Goal: Task Accomplishment & Management: Manage account settings

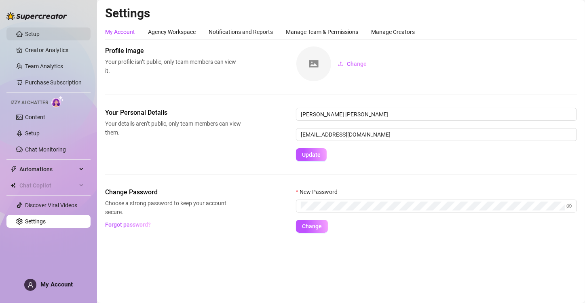
click at [32, 34] on link "Setup" at bounding box center [32, 34] width 15 height 6
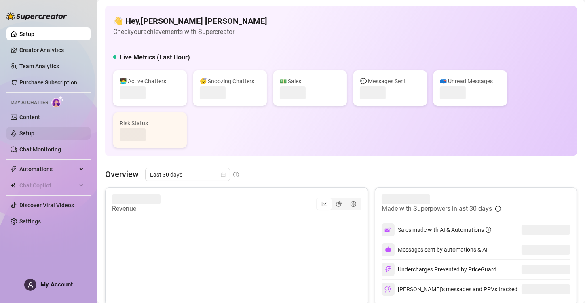
click at [32, 133] on link "Setup" at bounding box center [26, 133] width 15 height 6
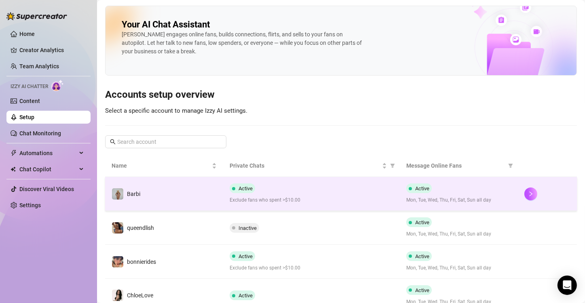
click at [372, 195] on div "Active Exclude fans who spent >$10.00" at bounding box center [312, 194] width 164 height 21
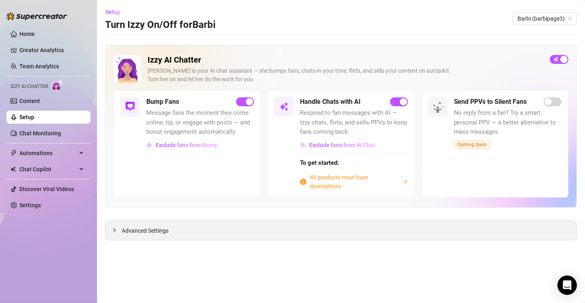
click at [125, 229] on span "Advanced Settings" at bounding box center [145, 230] width 47 height 9
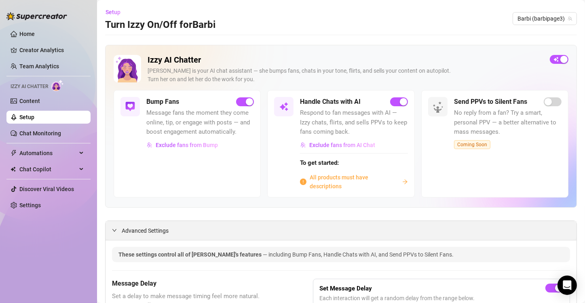
click at [116, 228] on icon "expanded" at bounding box center [114, 230] width 5 height 5
click at [129, 231] on span "Advanced Settings" at bounding box center [145, 230] width 47 height 9
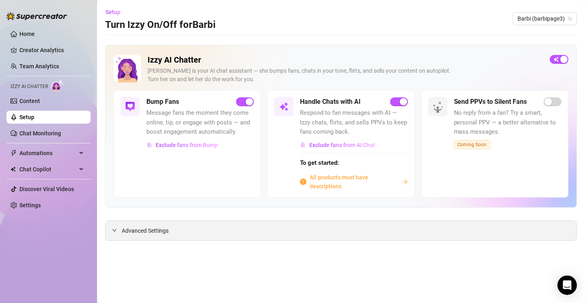
click at [129, 231] on span "Advanced Settings" at bounding box center [145, 230] width 47 height 9
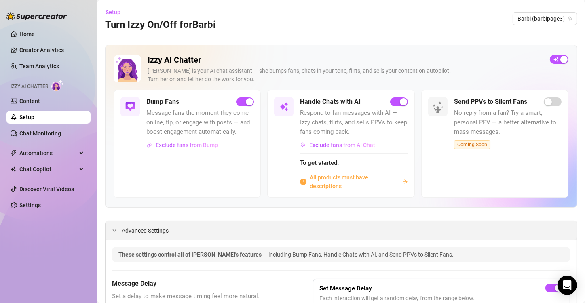
click at [129, 231] on span "Advanced Settings" at bounding box center [145, 230] width 47 height 9
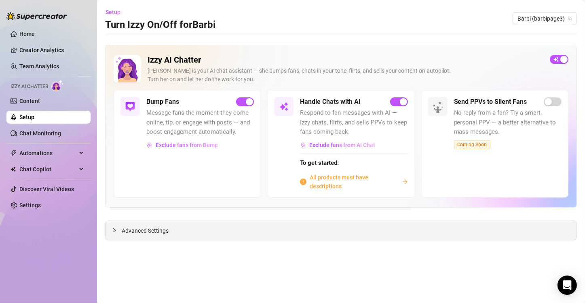
click at [129, 231] on span "Advanced Settings" at bounding box center [145, 230] width 47 height 9
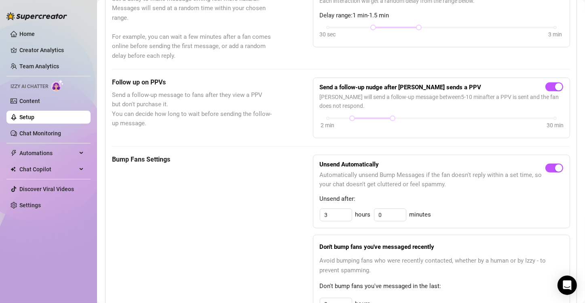
scroll to position [348, 0]
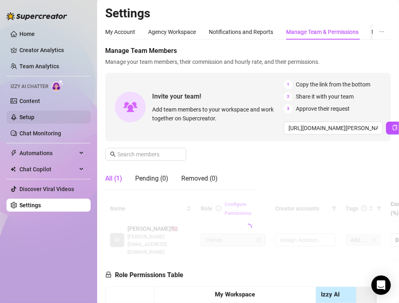
click at [28, 117] on link "Setup" at bounding box center [26, 117] width 15 height 6
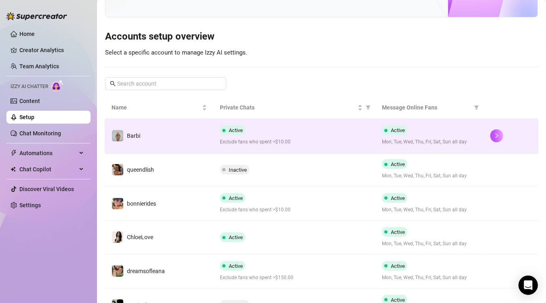
scroll to position [58, 0]
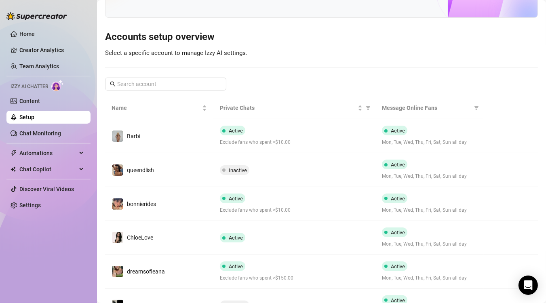
click at [349, 51] on div "Your AI Chat Assistant [PERSON_NAME] engages online fans, builds connections, f…" at bounding box center [321, 214] width 433 height 533
click at [358, 31] on h3 "Accounts setup overview" at bounding box center [321, 37] width 433 height 13
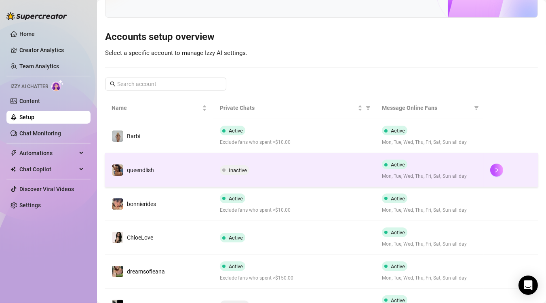
click at [154, 161] on td "queendlish" at bounding box center [159, 170] width 108 height 34
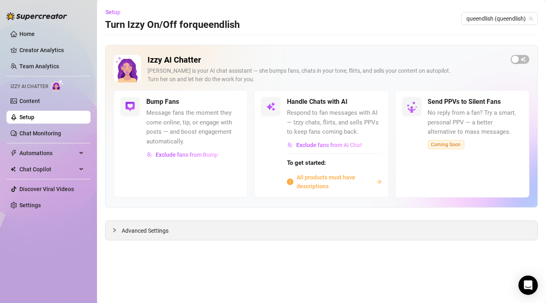
click at [128, 218] on span "Advanced Settings" at bounding box center [145, 230] width 47 height 9
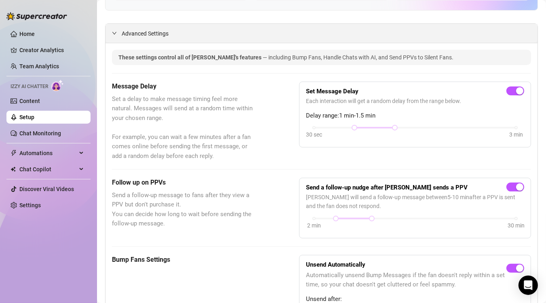
scroll to position [281, 0]
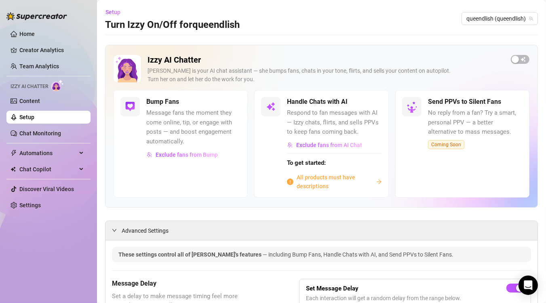
click at [34, 114] on link "Setup" at bounding box center [26, 117] width 15 height 6
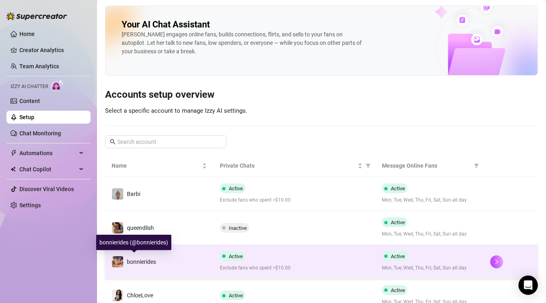
click at [152, 218] on div "bonnierides" at bounding box center [134, 262] width 44 height 12
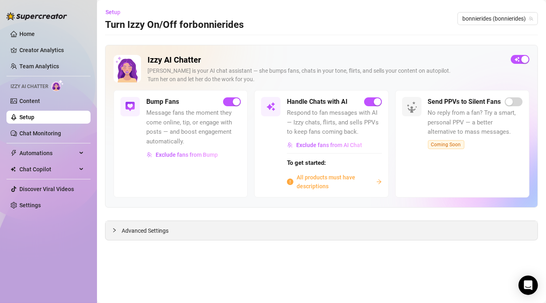
click at [140, 218] on span "Advanced Settings" at bounding box center [145, 230] width 47 height 9
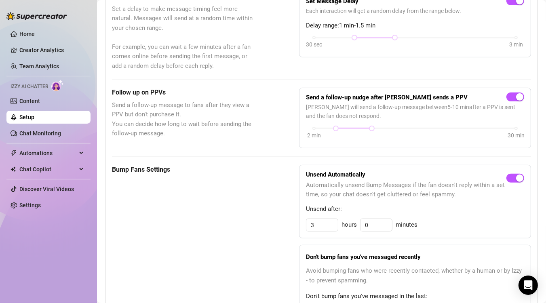
scroll to position [288, 0]
click at [34, 115] on link "Setup" at bounding box center [26, 117] width 15 height 6
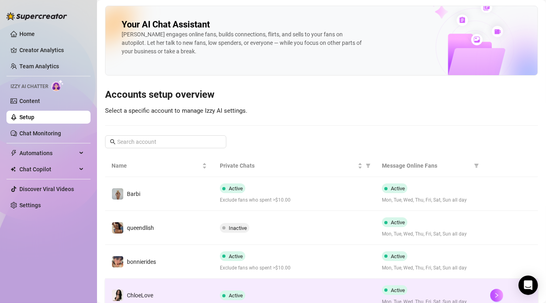
click at [241, 218] on div "Active" at bounding box center [234, 296] width 29 height 10
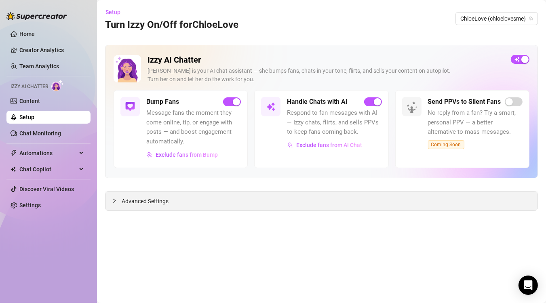
click at [213, 200] on div "Advanced Settings" at bounding box center [322, 201] width 432 height 19
click at [146, 201] on span "Advanced Settings" at bounding box center [145, 201] width 47 height 9
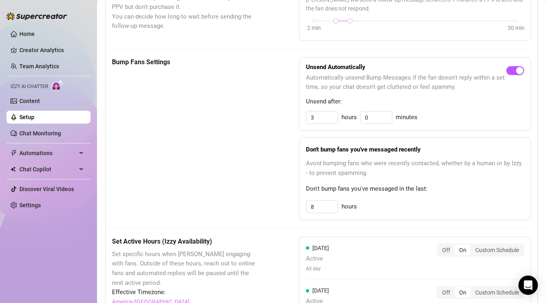
scroll to position [366, 0]
click at [34, 116] on link "Setup" at bounding box center [26, 117] width 15 height 6
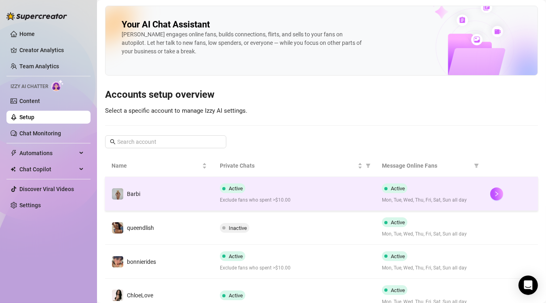
click at [188, 194] on td "Barbi" at bounding box center [159, 194] width 108 height 34
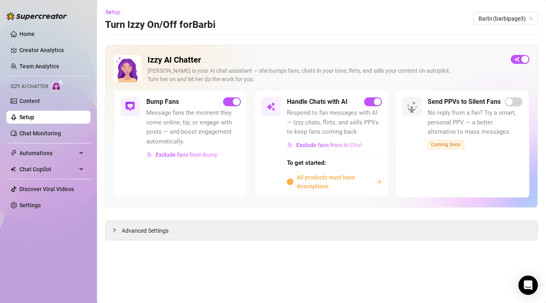
click at [188, 194] on div "Bump Fans Message fans the moment they come online, tip, or engage with posts —…" at bounding box center [181, 143] width 134 height 107
click at [187, 218] on div "Advanced Settings" at bounding box center [322, 230] width 432 height 19
click at [142, 218] on span "Advanced Settings" at bounding box center [145, 230] width 47 height 9
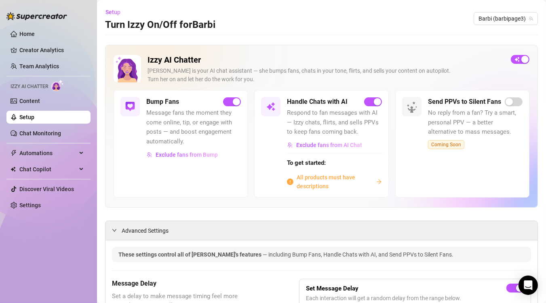
click at [34, 114] on link "Setup" at bounding box center [26, 117] width 15 height 6
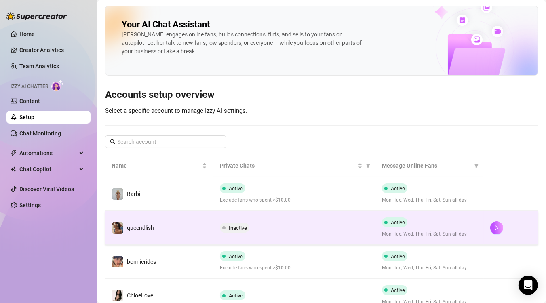
click at [288, 218] on td "Inactive" at bounding box center [295, 228] width 163 height 34
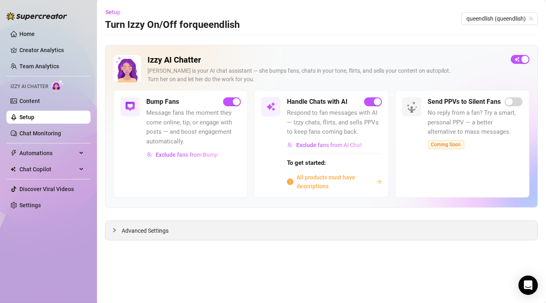
click at [135, 218] on span "Advanced Settings" at bounding box center [145, 230] width 47 height 9
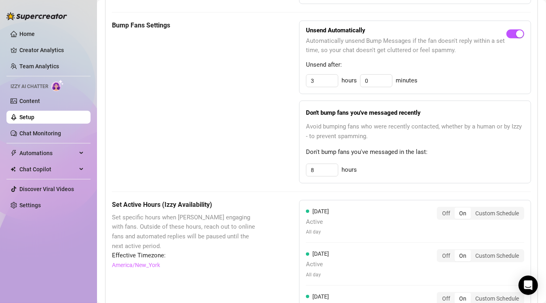
scroll to position [433, 0]
click at [326, 167] on input "8" at bounding box center [323, 169] width 32 height 12
type input "3"
click at [255, 148] on div "Bump Fans Settings" at bounding box center [185, 101] width 147 height 163
click at [34, 120] on link "Setup" at bounding box center [26, 117] width 15 height 6
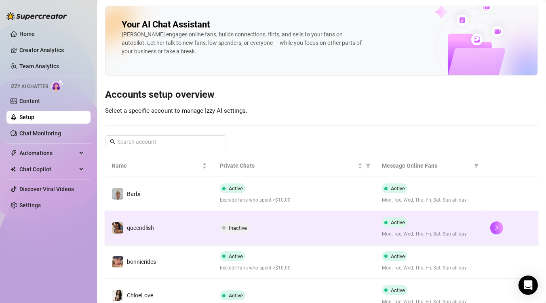
click at [166, 218] on td "queendlish" at bounding box center [159, 228] width 108 height 34
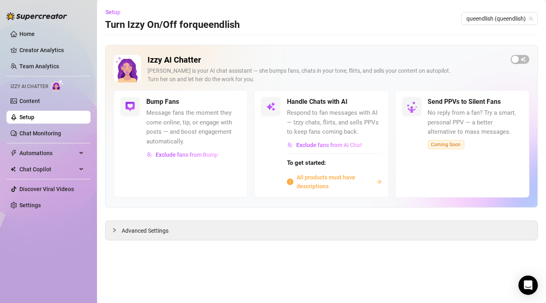
click at [166, 218] on span "Advanced Settings" at bounding box center [145, 230] width 47 height 9
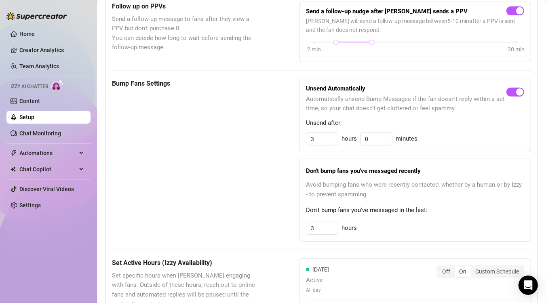
scroll to position [375, 0]
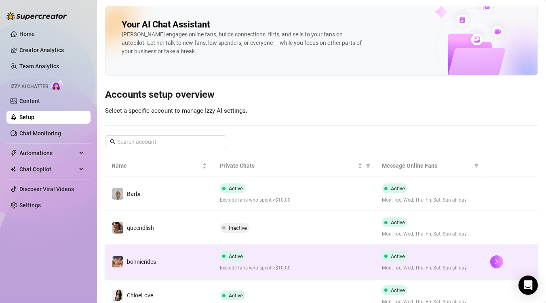
click at [125, 218] on td "bonnierides" at bounding box center [159, 262] width 108 height 34
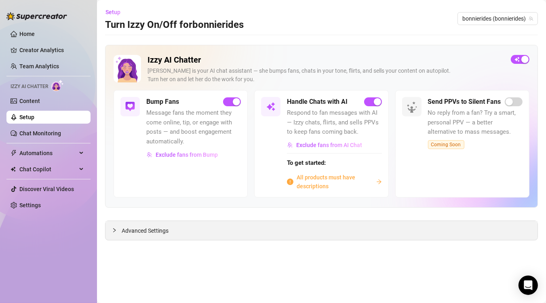
click at [130, 218] on span "Advanced Settings" at bounding box center [145, 230] width 47 height 9
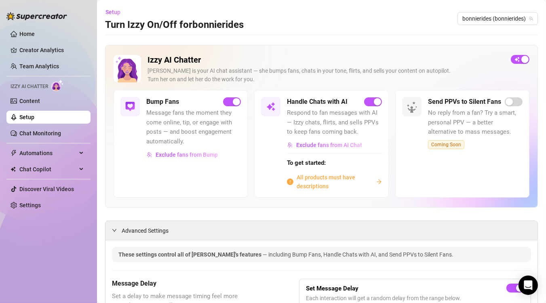
click at [218, 142] on span "Message fans the moment they come online, tip, or engage with posts — and boost…" at bounding box center [193, 127] width 95 height 38
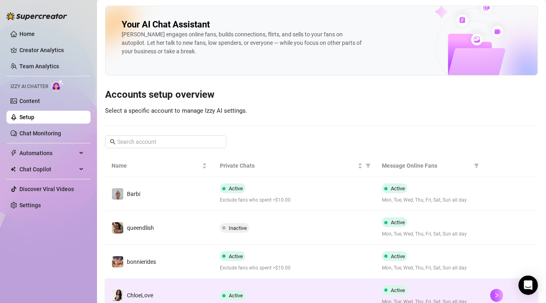
click at [183, 218] on td "ChloeLove" at bounding box center [159, 296] width 108 height 34
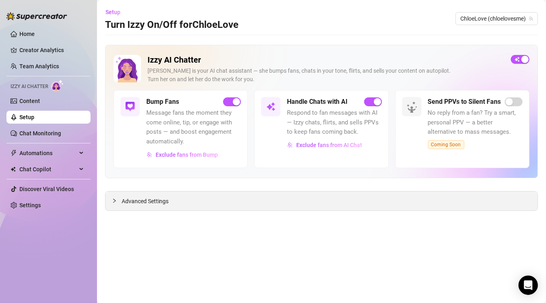
click at [150, 197] on span "Advanced Settings" at bounding box center [145, 201] width 47 height 9
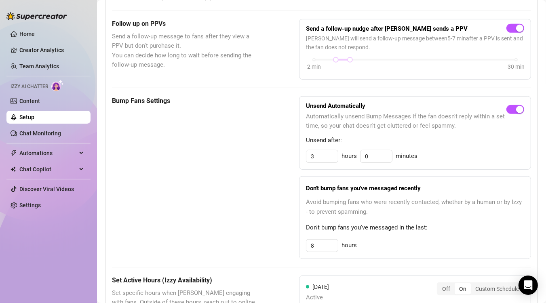
scroll to position [327, 0]
click at [320, 218] on input "8" at bounding box center [323, 246] width 32 height 12
type input "3"
click at [236, 193] on div "Bump Fans Settings" at bounding box center [185, 177] width 147 height 163
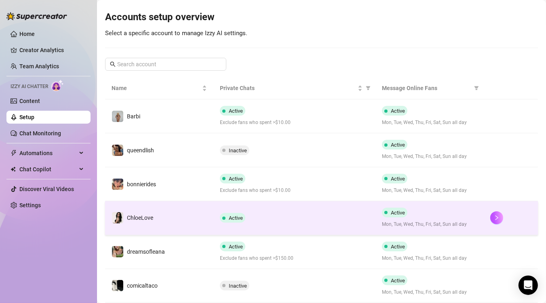
scroll to position [79, 0]
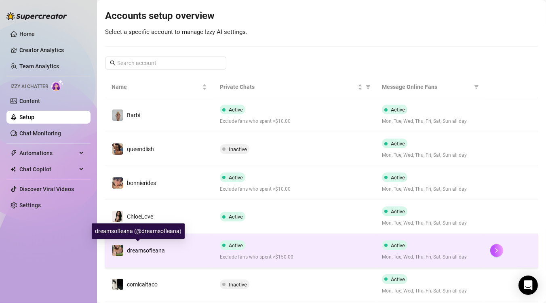
click at [162, 218] on span "dreamsofleana" at bounding box center [146, 251] width 38 height 6
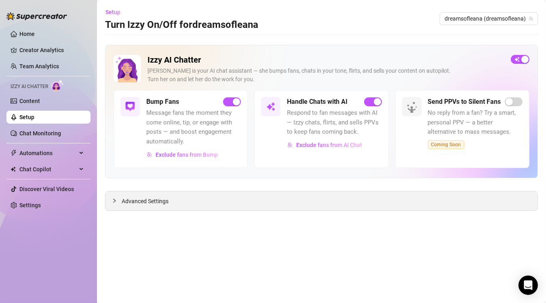
click at [153, 199] on span "Advanced Settings" at bounding box center [145, 201] width 47 height 9
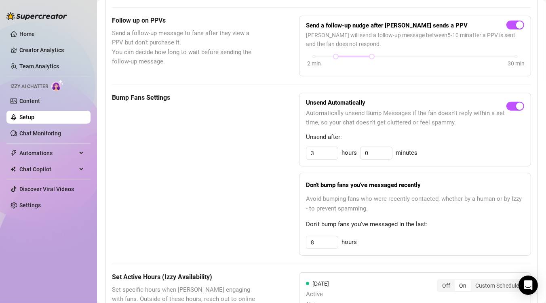
scroll to position [336, 0]
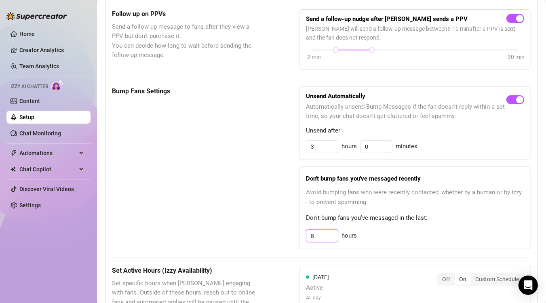
click at [318, 218] on input "8" at bounding box center [323, 236] width 32 height 12
type input "3"
click at [266, 190] on div "Bump Fans Settings Unsend Automatically Automatically unsend Bump Messages if t…" at bounding box center [321, 168] width 419 height 163
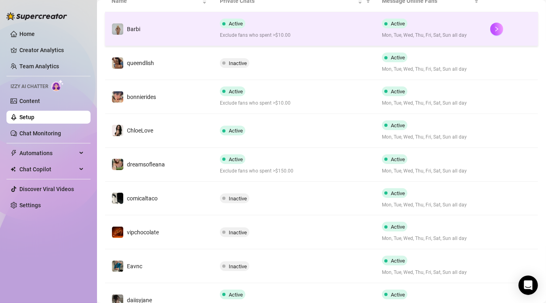
scroll to position [167, 0]
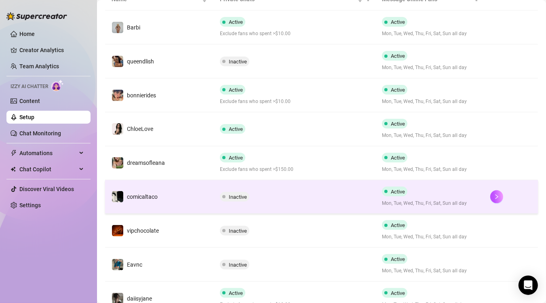
click at [173, 194] on td "comicaltaco" at bounding box center [159, 197] width 108 height 34
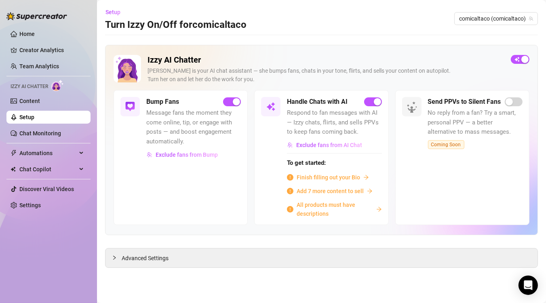
click at [152, 199] on div "Bump Fans Message fans the moment they come online, tip, or engage with posts —…" at bounding box center [181, 157] width 134 height 135
click at [138, 218] on span "Advanced Settings" at bounding box center [145, 258] width 47 height 9
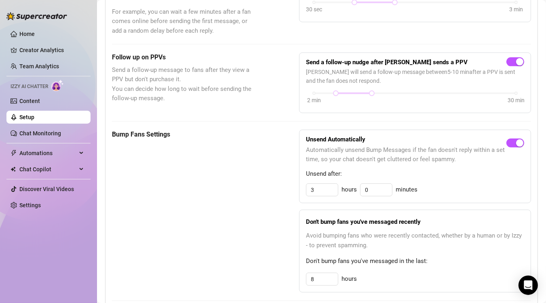
scroll to position [353, 0]
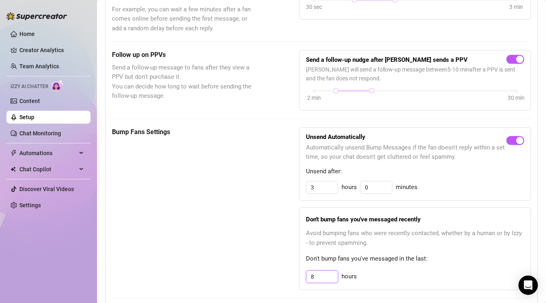
click at [314, 218] on input "8" at bounding box center [323, 277] width 32 height 12
type input "3"
click at [174, 218] on div "Bump Fans Settings" at bounding box center [185, 208] width 147 height 163
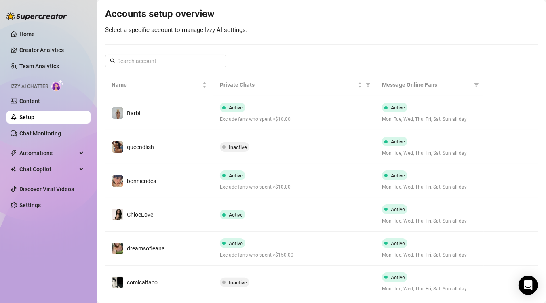
scroll to position [98, 0]
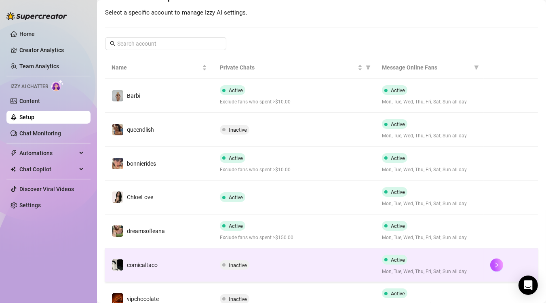
click at [196, 218] on td "comicaltaco" at bounding box center [159, 266] width 108 height 34
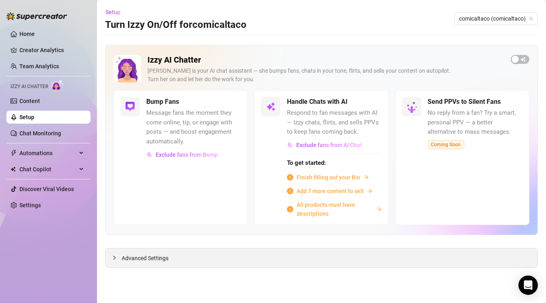
click at [160, 218] on span "Advanced Settings" at bounding box center [145, 258] width 47 height 9
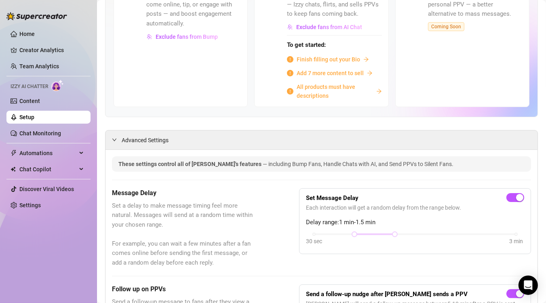
scroll to position [111, 0]
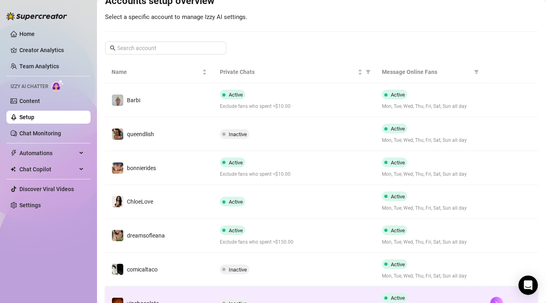
scroll to position [154, 0]
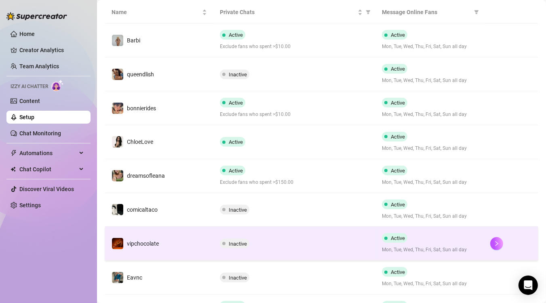
click at [204, 218] on td "vipchocolate" at bounding box center [159, 244] width 108 height 34
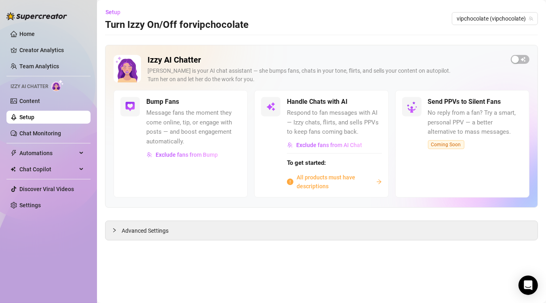
click at [151, 202] on div "Izzy AI Chatter [PERSON_NAME] is your AI chat assistant — she bumps fans, chats…" at bounding box center [321, 126] width 433 height 163
click at [132, 218] on span "Advanced Settings" at bounding box center [145, 230] width 47 height 9
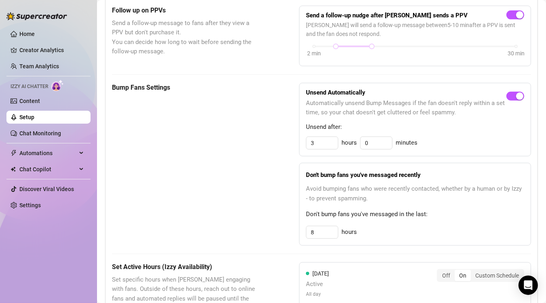
scroll to position [389, 0]
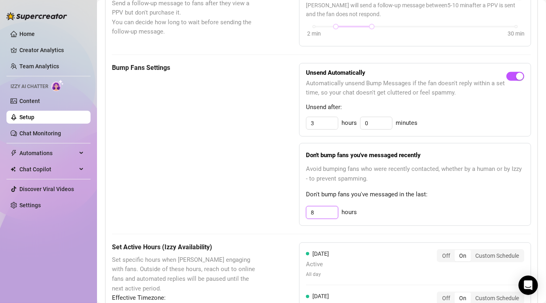
click at [318, 210] on input "8" at bounding box center [323, 213] width 32 height 12
type input "3"
click at [150, 154] on div "Bump Fans Settings" at bounding box center [185, 144] width 147 height 163
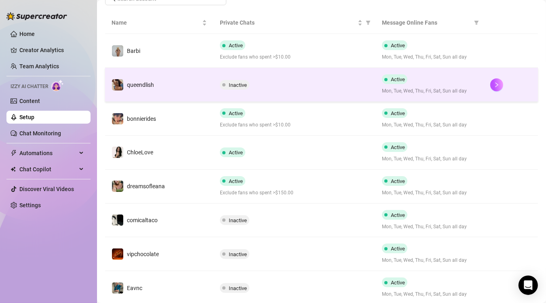
scroll to position [167, 0]
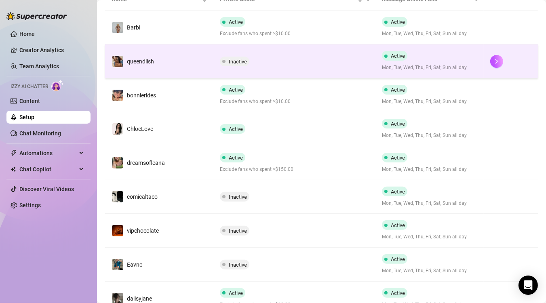
click at [187, 218] on td "vipchocolate" at bounding box center [159, 231] width 108 height 34
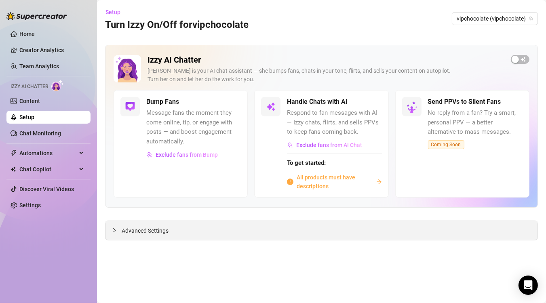
click at [142, 218] on span "Advanced Settings" at bounding box center [145, 230] width 47 height 9
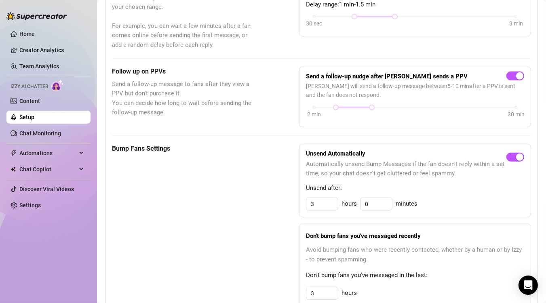
scroll to position [315, 0]
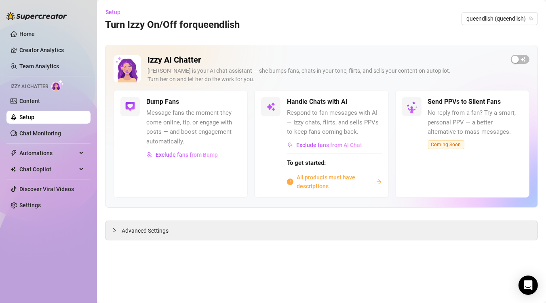
click at [29, 118] on link "Setup" at bounding box center [26, 117] width 15 height 6
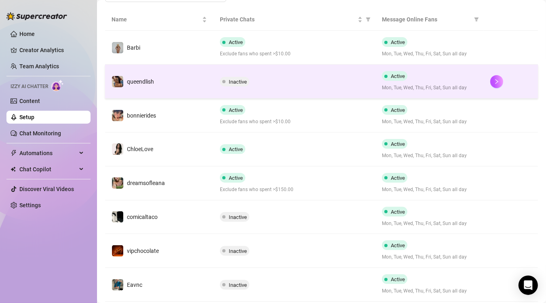
scroll to position [149, 0]
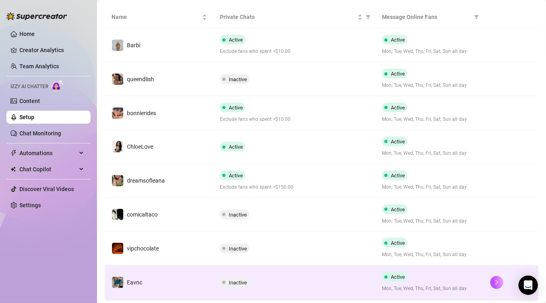
click at [177, 218] on td "Eavnc" at bounding box center [159, 283] width 108 height 34
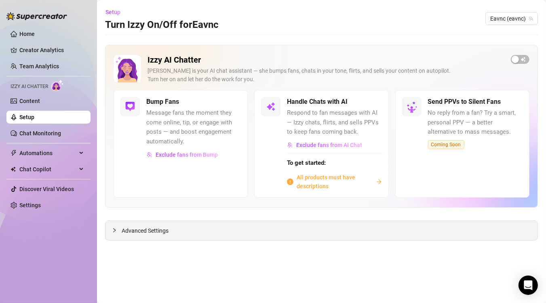
click at [129, 218] on span "Advanced Settings" at bounding box center [145, 230] width 47 height 9
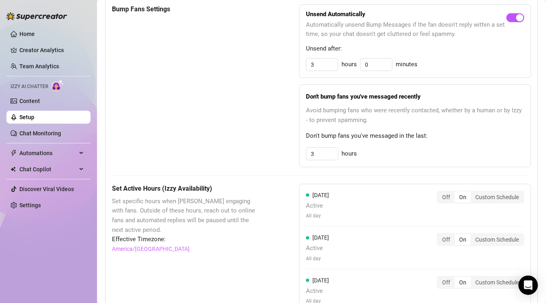
scroll to position [467, 0]
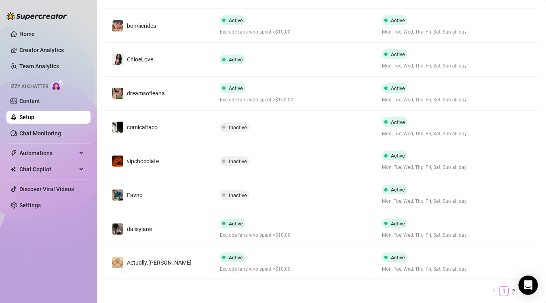
scroll to position [258, 0]
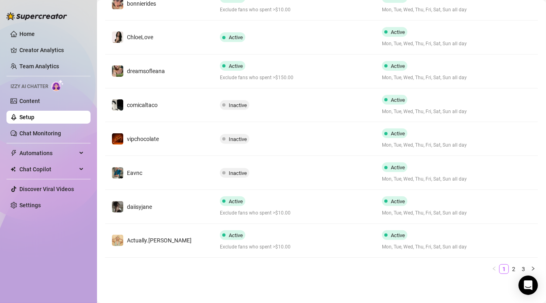
click at [146, 208] on span "daiisyjane" at bounding box center [139, 207] width 25 height 6
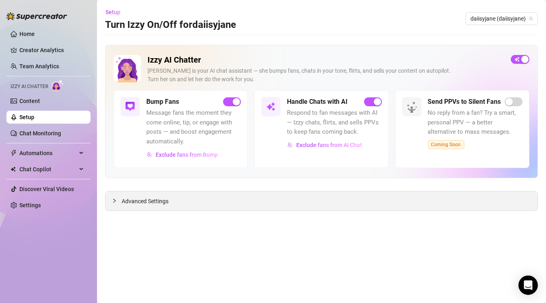
click at [144, 205] on span "Advanced Settings" at bounding box center [145, 201] width 47 height 9
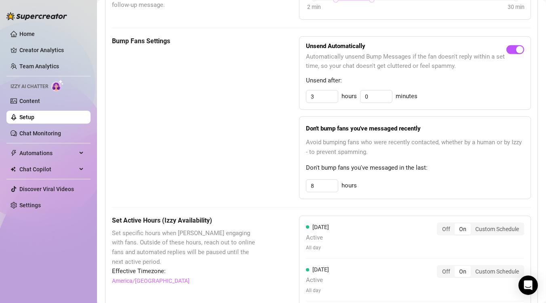
scroll to position [390, 0]
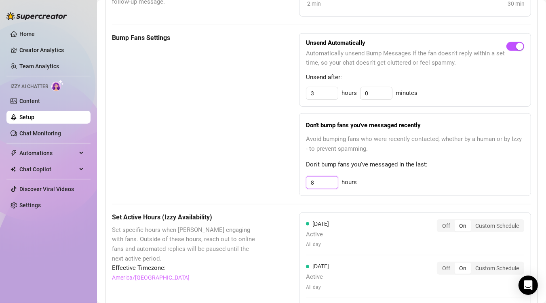
click at [316, 180] on input "8" at bounding box center [323, 183] width 32 height 12
type input "3"
click at [262, 144] on div "Bump Fans Settings Unsend Automatically Automatically unsend Bump Messages if t…" at bounding box center [321, 114] width 419 height 163
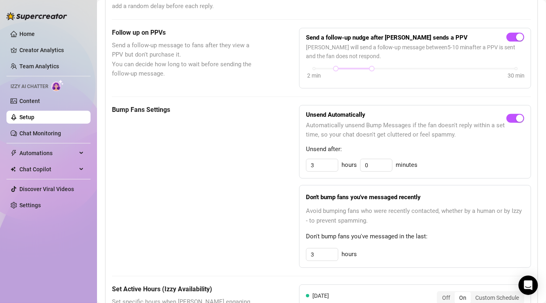
scroll to position [320, 0]
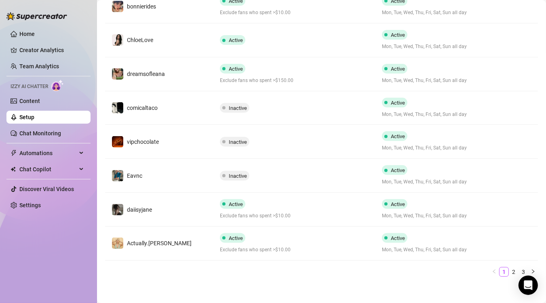
scroll to position [258, 0]
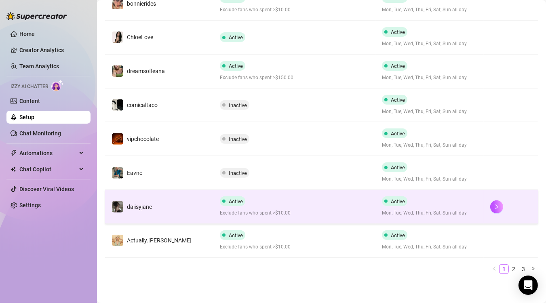
click at [174, 195] on td "daiisyjane" at bounding box center [159, 207] width 108 height 34
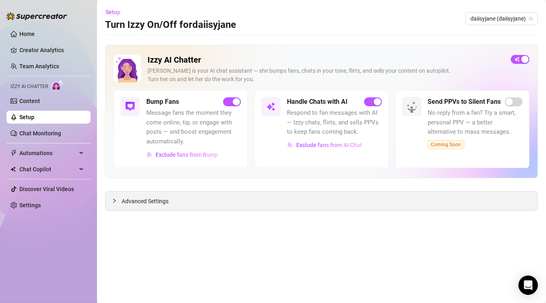
click at [155, 204] on span "Advanced Settings" at bounding box center [145, 201] width 47 height 9
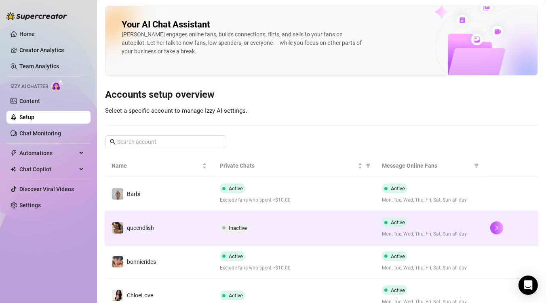
scroll to position [258, 0]
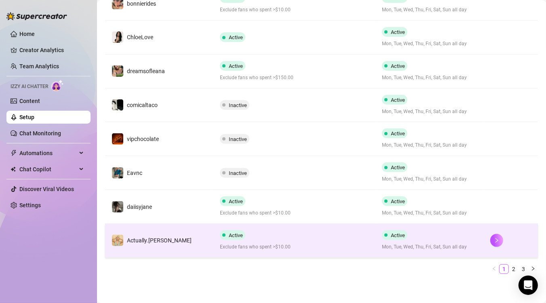
click at [250, 218] on div "Active Exclude fans who spent >$10.00" at bounding box center [295, 241] width 150 height 21
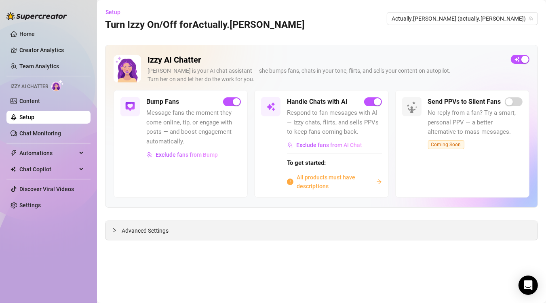
click at [182, 218] on div "Advanced Settings" at bounding box center [322, 230] width 432 height 19
click at [153, 218] on span "Advanced Settings" at bounding box center [145, 230] width 47 height 9
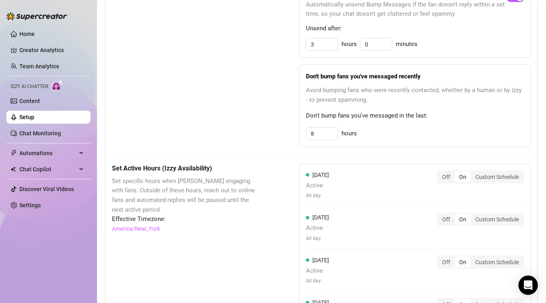
scroll to position [432, 0]
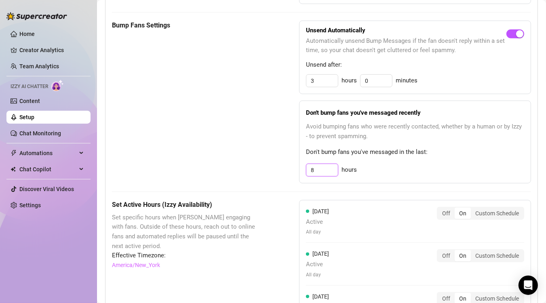
click at [320, 171] on input "8" at bounding box center [323, 170] width 32 height 12
type input "3"
click at [214, 98] on div "Bump Fans Settings" at bounding box center [185, 102] width 147 height 163
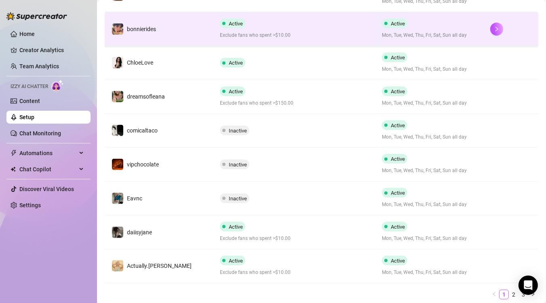
scroll to position [258, 0]
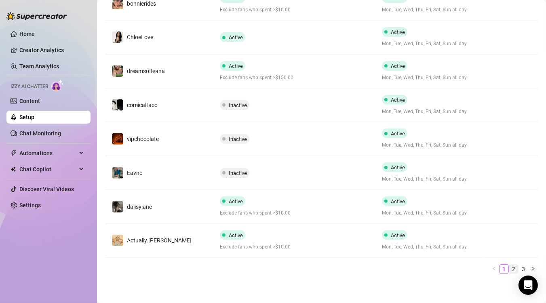
click at [398, 218] on link "2" at bounding box center [514, 269] width 9 height 9
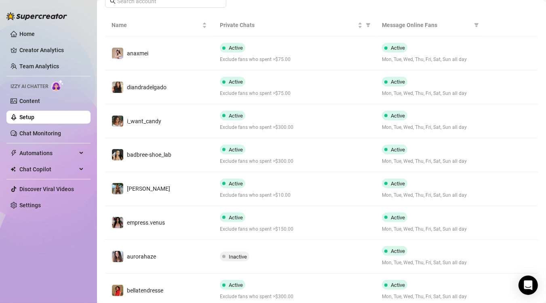
scroll to position [93, 0]
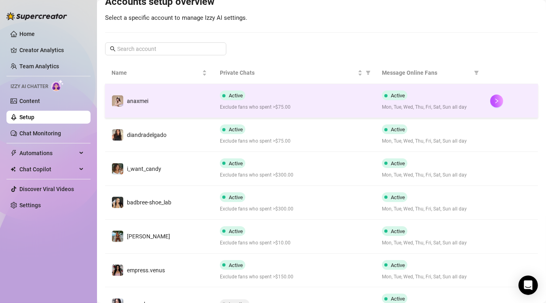
click at [161, 104] on td "anaxmei" at bounding box center [159, 101] width 108 height 34
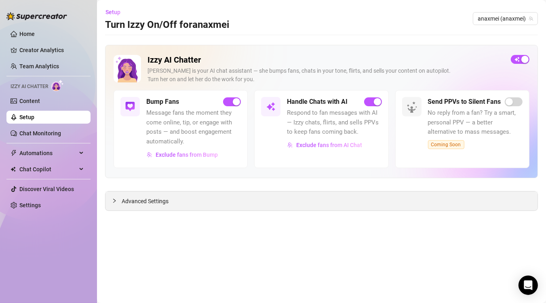
click at [141, 201] on span "Advanced Settings" at bounding box center [145, 201] width 47 height 9
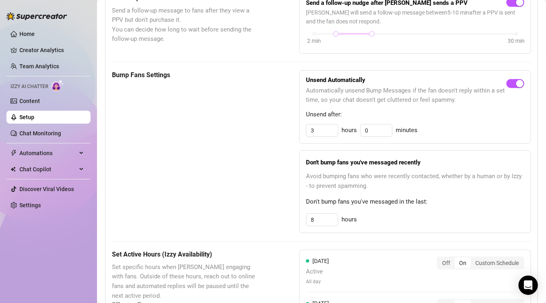
scroll to position [360, 0]
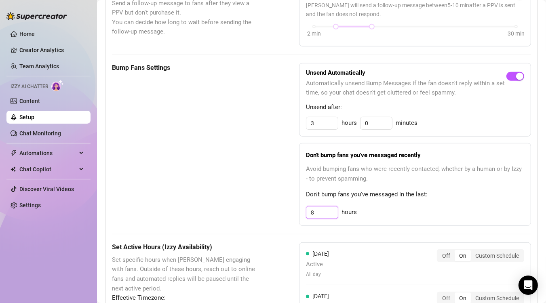
click at [324, 215] on input "8" at bounding box center [323, 213] width 32 height 12
type input "3"
click at [149, 134] on div "Bump Fans Settings" at bounding box center [185, 144] width 147 height 163
click at [34, 119] on link "Setup" at bounding box center [26, 117] width 15 height 6
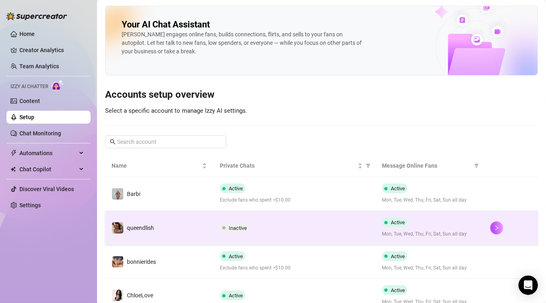
click at [206, 218] on td "queendlish" at bounding box center [159, 228] width 108 height 34
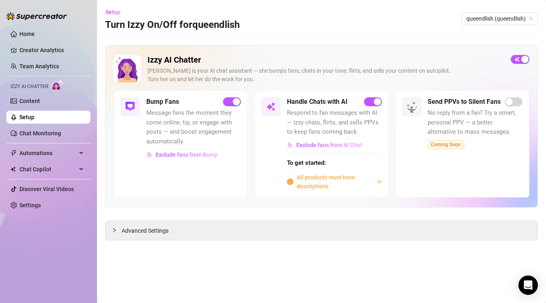
click at [337, 180] on span "All products must have descriptions" at bounding box center [335, 182] width 76 height 18
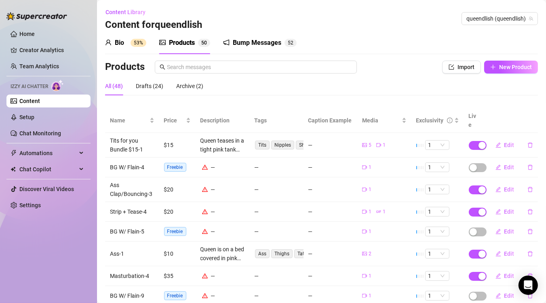
click at [372, 30] on div "Content Library Content for queendlish queendlish (queendlish)" at bounding box center [321, 19] width 433 height 26
click at [398, 164] on span "Edit" at bounding box center [510, 167] width 10 height 6
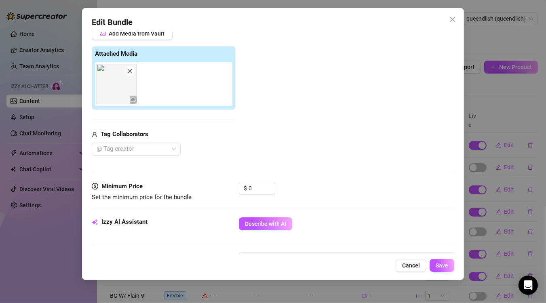
scroll to position [120, 0]
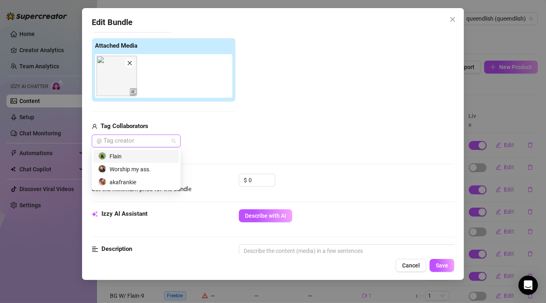
click at [177, 142] on div "@ Tag creator" at bounding box center [136, 141] width 89 height 13
click at [341, 101] on div "Add Media from Vault Attached Media Tag Collaborators @ Tag creator" at bounding box center [273, 83] width 363 height 129
click at [157, 143] on div at bounding box center [131, 140] width 77 height 11
drag, startPoint x: 157, startPoint y: 143, endPoint x: 220, endPoint y: 140, distance: 62.4
click at [220, 140] on div "@ Tag creator" at bounding box center [164, 141] width 144 height 13
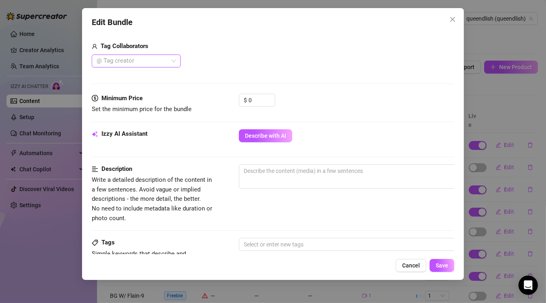
scroll to position [197, 0]
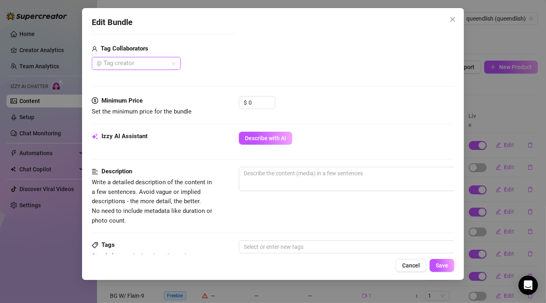
click at [172, 62] on div "@ Tag creator" at bounding box center [136, 63] width 89 height 13
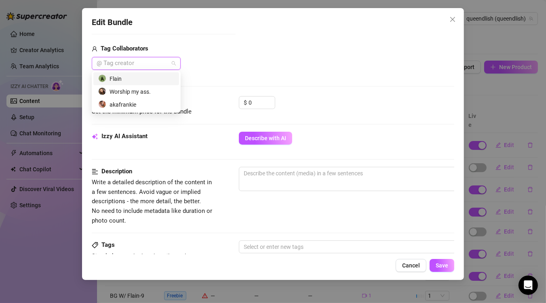
click at [122, 84] on div "Flain" at bounding box center [136, 78] width 86 height 13
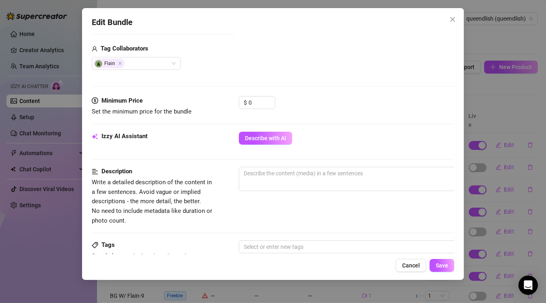
click at [281, 65] on div "Add Media from Vault Attached Media Tag Collaborators Flain" at bounding box center [273, 5] width 363 height 129
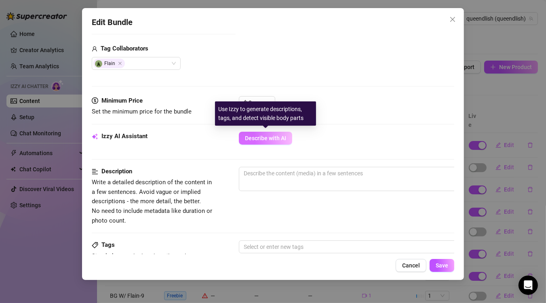
click at [277, 133] on button "Describe with AI" at bounding box center [265, 138] width 53 height 13
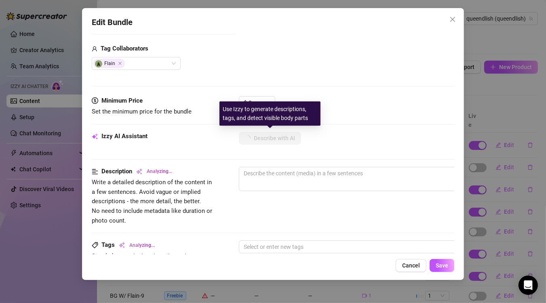
type textarea "Queen"
type textarea "Queen rides"
type textarea "Queen rides a"
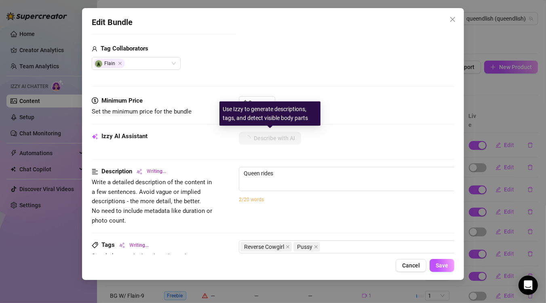
type textarea "Queen rides a"
type textarea "Queen rides a thick"
type textarea "Queen rides a thick cock"
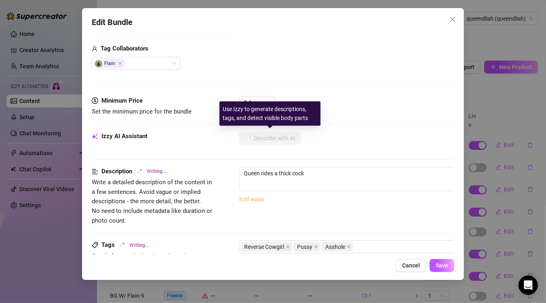
type textarea "Queen rides a thick cock in"
type textarea "Queen rides a thick cock in reverse"
type textarea "Queen rides a thick cock in reverse cowgirl,"
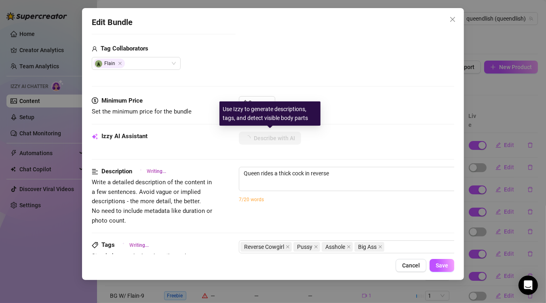
type textarea "Queen rides a thick cock in reverse cowgirl,"
type textarea "Queen rides a thick cock in reverse cowgirl, bouncing"
type textarea "Queen rides a thick cock in reverse cowgirl, bouncing her"
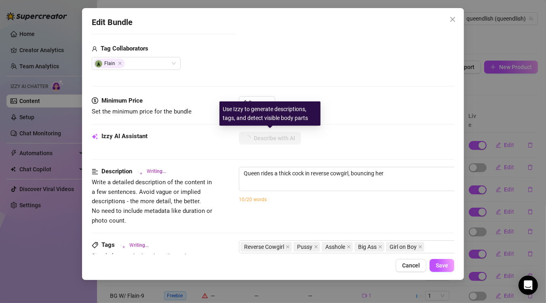
type textarea "Queen rides a thick cock in reverse cowgirl, bouncing her big,"
type textarea "Queen rides a thick cock in reverse cowgirl, bouncing her big, round"
type textarea "Queen rides a thick cock in reverse cowgirl, bouncing her big, round ass"
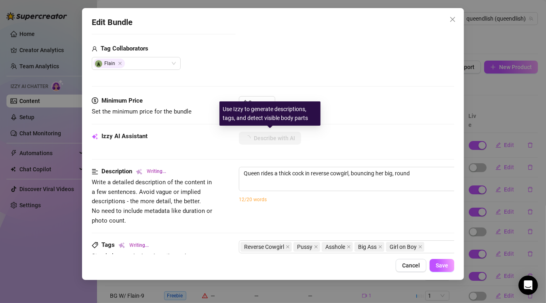
type textarea "Queen rides a thick cock in reverse cowgirl, bouncing her big, round ass"
type textarea "Queen rides a thick cock in reverse cowgirl, bouncing her big, round ass up"
type textarea "Queen rides a thick cock in reverse cowgirl, bouncing her big, round ass up and"
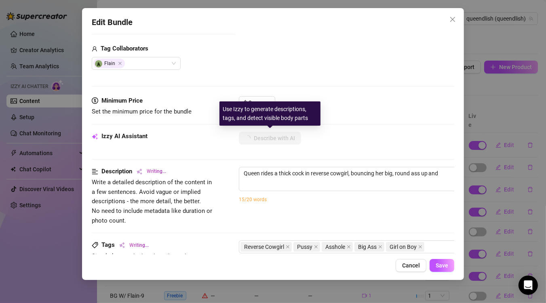
type textarea "Queen rides a thick cock in reverse cowgirl, bouncing her big, round ass up and…"
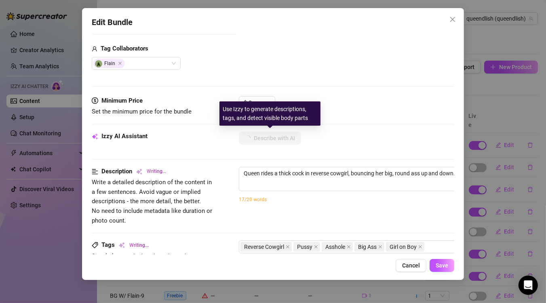
type textarea "Queen rides a thick cock in reverse cowgirl, bouncing her big, round ass up and…"
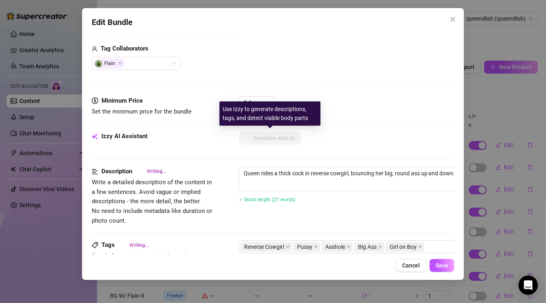
type textarea "Queen rides a thick cock in reverse cowgirl, bouncing her big, round ass up and…"
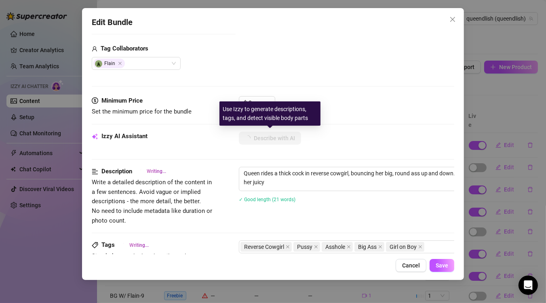
type textarea "Queen rides a thick cock in reverse cowgirl, bouncing her big, round ass up and…"
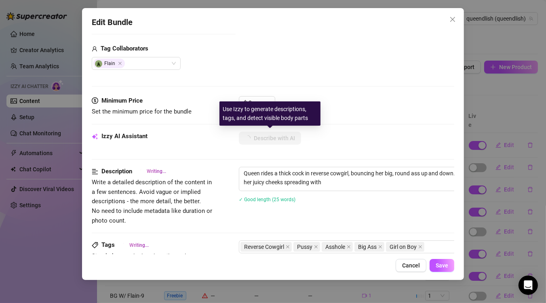
type textarea "Queen rides a thick cock in reverse cowgirl, bouncing her big, round ass up and…"
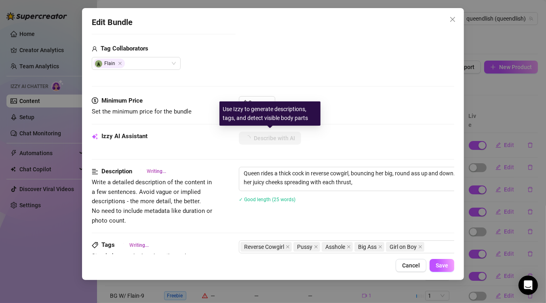
type textarea "Queen rides a thick cock in reverse cowgirl, bouncing her big, round ass up and…"
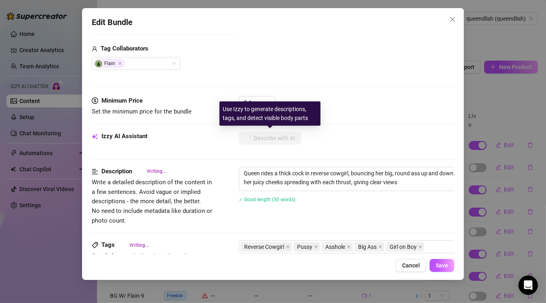
type textarea "Queen rides a thick cock in reverse cowgirl, bouncing her big, round ass up and…"
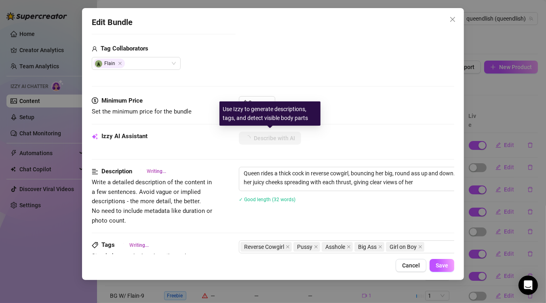
type textarea "Queen rides a thick cock in reverse cowgirl, bouncing her big, round ass up and…"
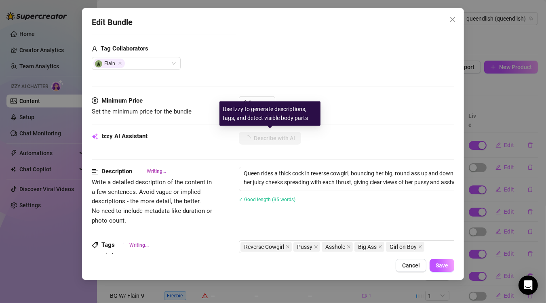
type textarea "Queen rides a thick cock in reverse cowgirl, bouncing her big, round ass up and…"
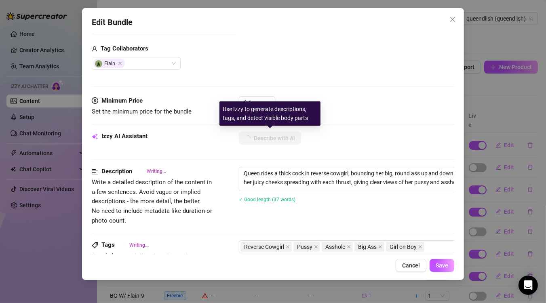
type textarea "Queen rides a thick cock in reverse cowgirl, bouncing her big, round ass up and…"
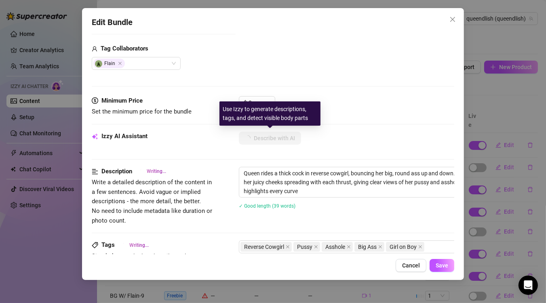
type textarea "Queen rides a thick cock in reverse cowgirl, bouncing her big, round ass up and…"
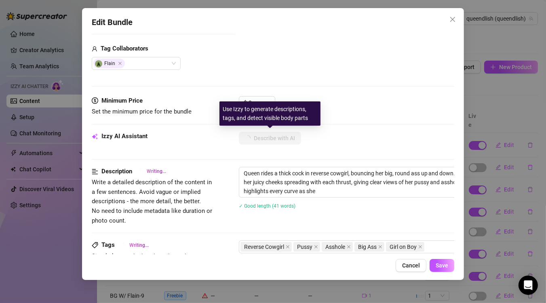
type textarea "Queen rides a thick cock in reverse cowgirl, bouncing her big, round ass up and…"
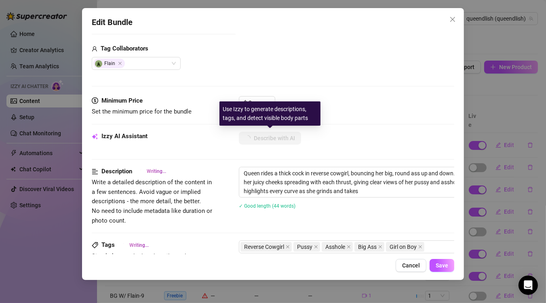
type textarea "Queen rides a thick cock in reverse cowgirl, bouncing her big, round ass up and…"
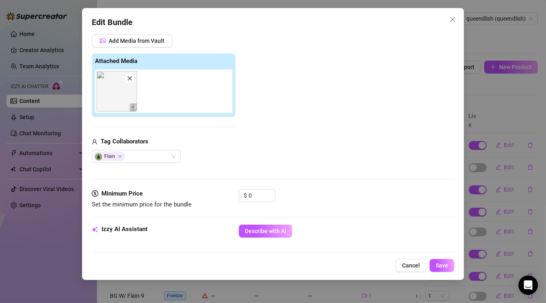
scroll to position [199, 0]
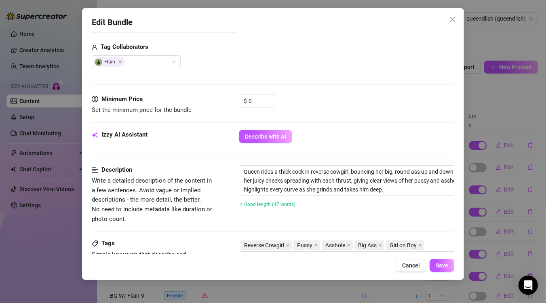
click at [342, 32] on div "Add Media from Vault Attached Media Tag Collaborators Flain" at bounding box center [273, 4] width 363 height 129
click at [398, 21] on icon "close" at bounding box center [453, 19] width 6 height 6
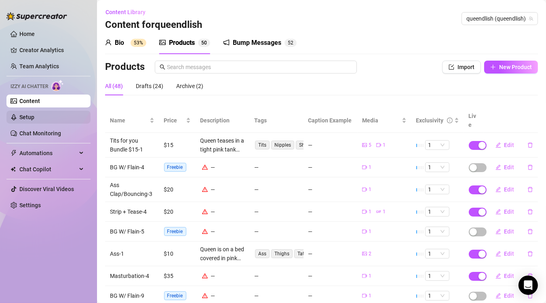
click at [34, 120] on link "Setup" at bounding box center [26, 117] width 15 height 6
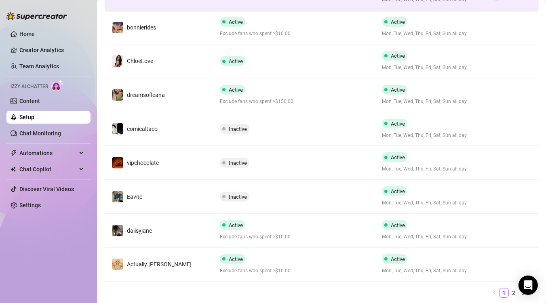
scroll to position [258, 0]
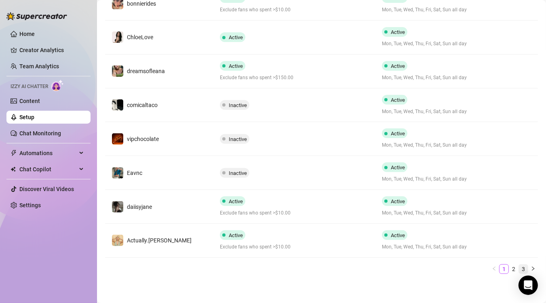
click at [398, 218] on link "3" at bounding box center [523, 269] width 9 height 9
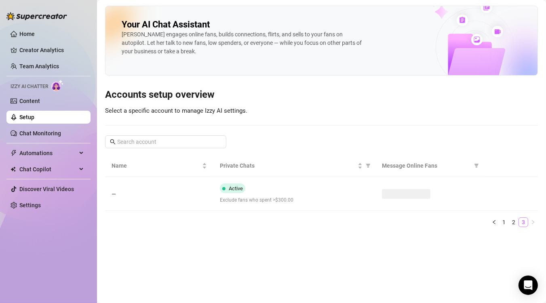
scroll to position [0, 0]
click at [398, 218] on link "2" at bounding box center [514, 222] width 9 height 9
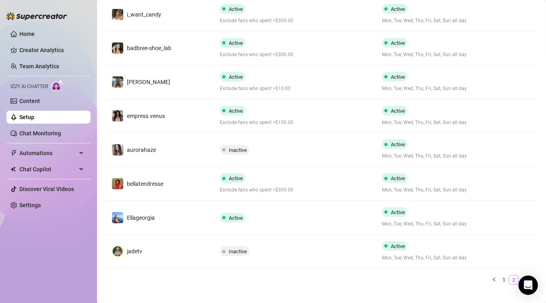
scroll to position [258, 0]
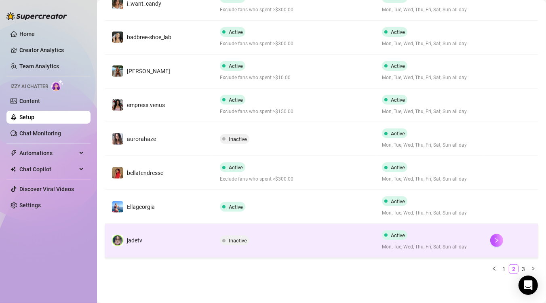
click at [313, 218] on td "Inactive" at bounding box center [295, 241] width 163 height 34
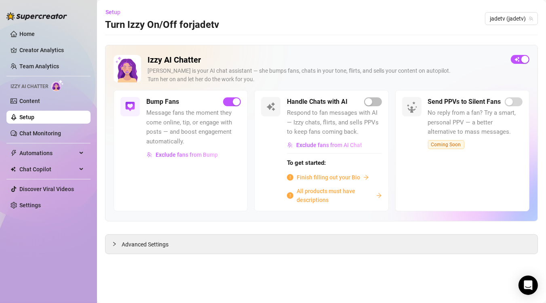
click at [353, 175] on span "Finish filling out your Bio" at bounding box center [328, 177] width 63 height 9
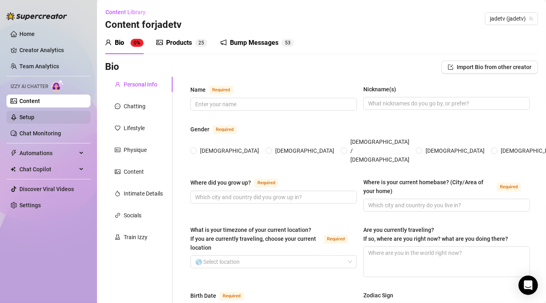
click at [30, 115] on link "Setup" at bounding box center [26, 117] width 15 height 6
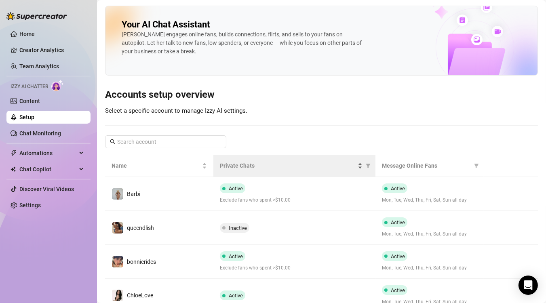
scroll to position [258, 0]
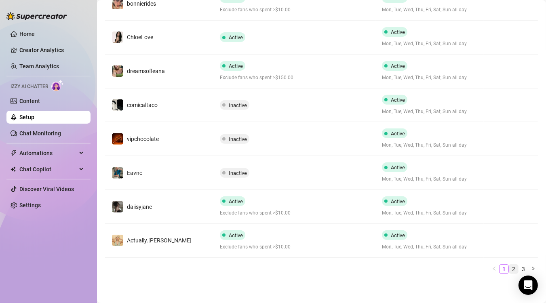
click at [398, 218] on link "2" at bounding box center [514, 269] width 9 height 9
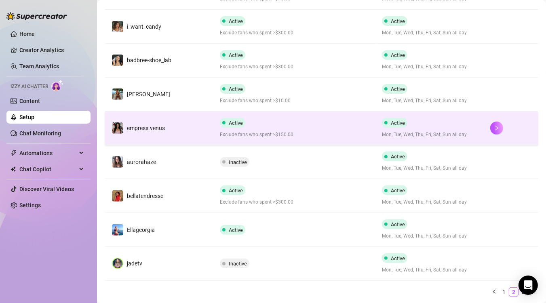
scroll to position [62, 0]
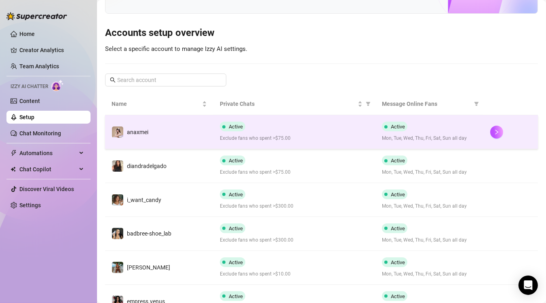
click at [161, 139] on td "anaxmei" at bounding box center [159, 132] width 108 height 34
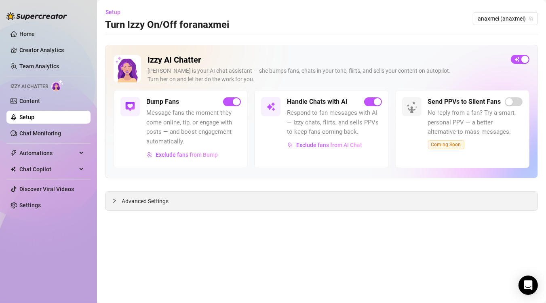
click at [150, 202] on span "Advanced Settings" at bounding box center [145, 201] width 47 height 9
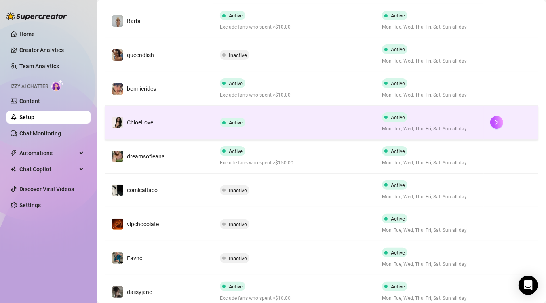
scroll to position [258, 0]
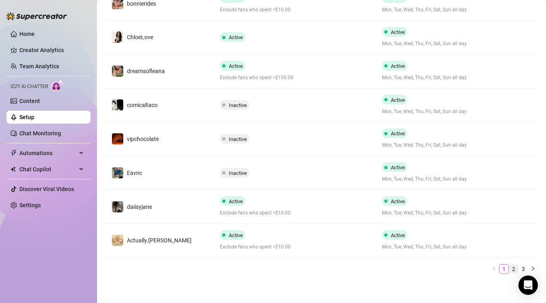
click at [398, 218] on link "2" at bounding box center [514, 269] width 9 height 9
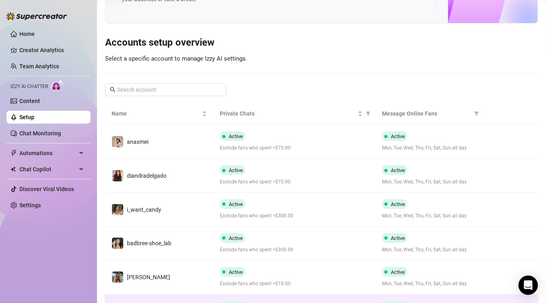
scroll to position [0, 0]
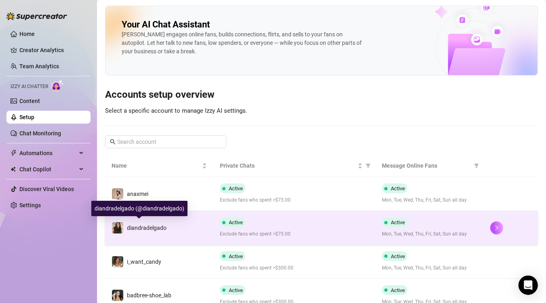
click at [154, 218] on span "diandradelgado" at bounding box center [147, 228] width 40 height 6
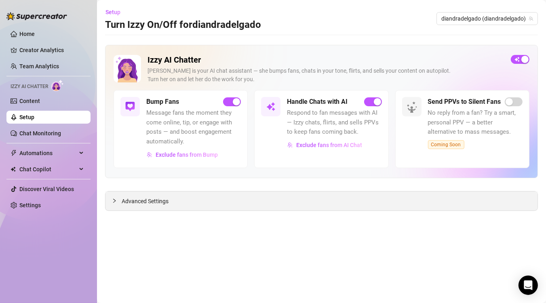
click at [306, 201] on div "Advanced Settings" at bounding box center [322, 201] width 432 height 19
click at [146, 201] on span "Advanced Settings" at bounding box center [145, 201] width 47 height 9
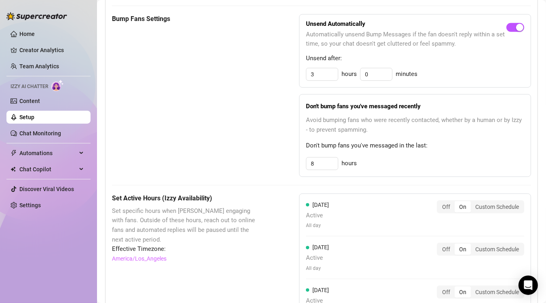
scroll to position [409, 0]
click at [315, 165] on input "8" at bounding box center [323, 163] width 32 height 12
type input "3"
click at [284, 146] on div "Bump Fans Settings Unsend Automatically Automatically unsend Bump Messages if t…" at bounding box center [321, 95] width 419 height 163
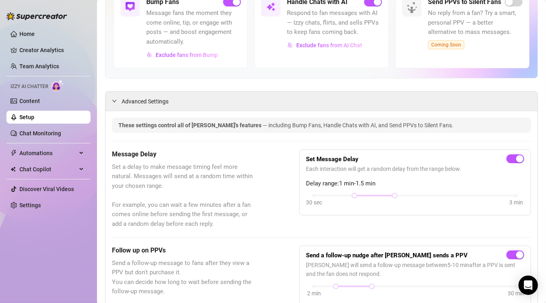
scroll to position [0, 0]
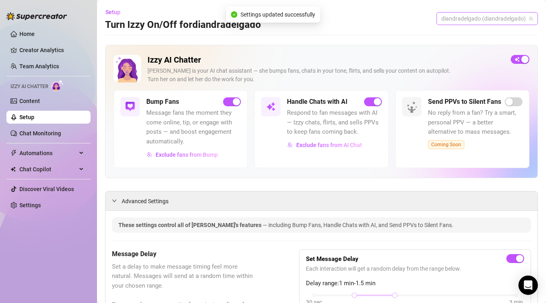
click at [398, 18] on span "diandradelgado (diandradelgado)" at bounding box center [488, 19] width 92 height 12
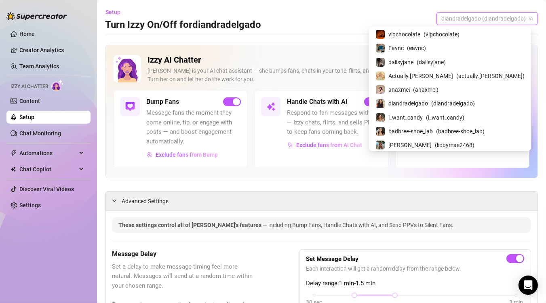
scroll to position [107, 0]
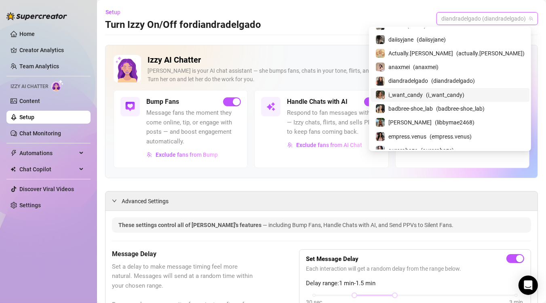
click at [398, 92] on span "i_want_candy" at bounding box center [406, 95] width 34 height 9
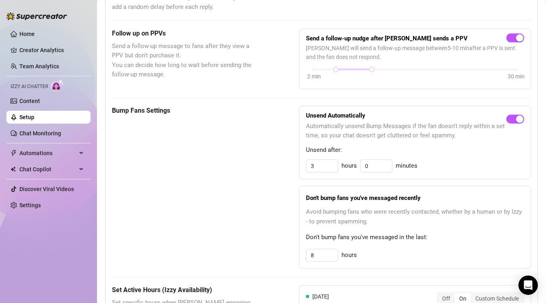
scroll to position [319, 0]
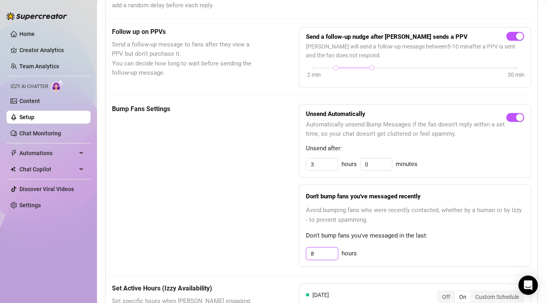
click at [324, 218] on input "8" at bounding box center [323, 254] width 32 height 12
type input "3"
click at [213, 196] on div "Bump Fans Settings" at bounding box center [185, 185] width 147 height 163
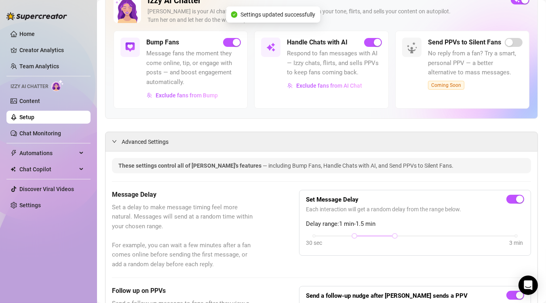
scroll to position [0, 0]
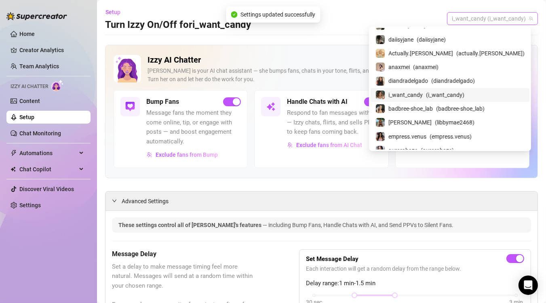
click at [398, 19] on span "i_want_candy (i_want_candy)" at bounding box center [492, 19] width 81 height 12
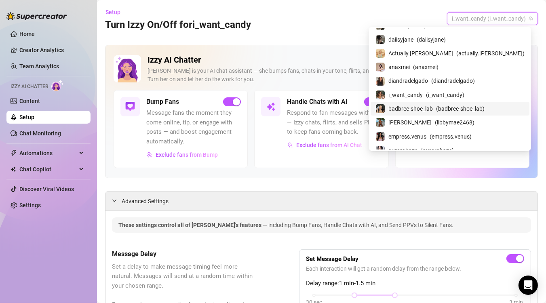
click at [398, 106] on span "badbree-shoe_lab" at bounding box center [411, 108] width 44 height 9
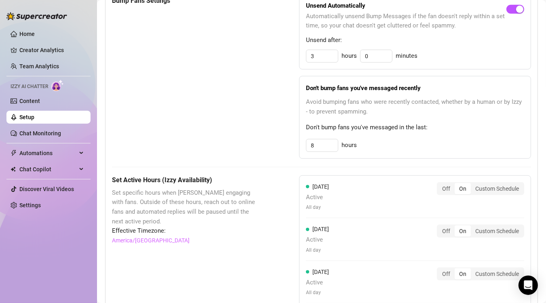
scroll to position [427, 0]
click at [326, 62] on input "8" at bounding box center [323, 56] width 32 height 12
type input "3"
click at [271, 99] on div "Bump Fans Settings Unsend Automatically Automatically unsend Bump Messages if t…" at bounding box center [321, 77] width 419 height 163
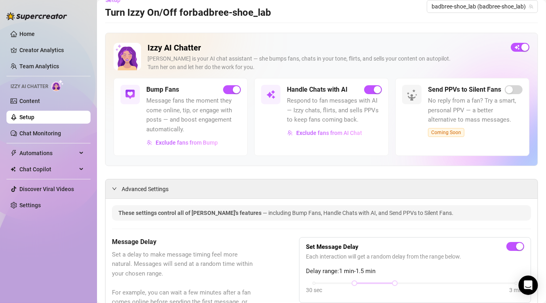
scroll to position [0, 0]
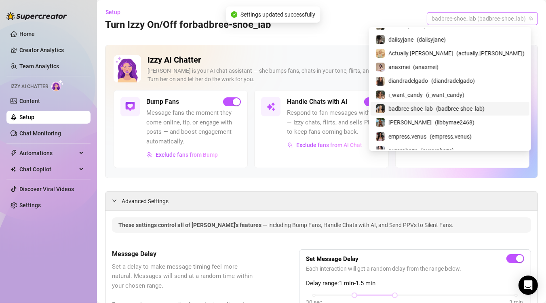
click at [398, 17] on span "badbree-shoe_lab (badbree-shoe_lab)" at bounding box center [483, 19] width 102 height 12
click at [398, 119] on span "[PERSON_NAME]" at bounding box center [410, 122] width 43 height 9
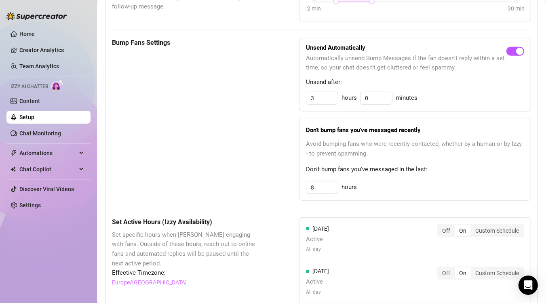
scroll to position [385, 0]
click at [326, 184] on input "8" at bounding box center [323, 188] width 32 height 12
type input "3"
click at [252, 135] on div "Bump Fans Settings" at bounding box center [185, 119] width 147 height 163
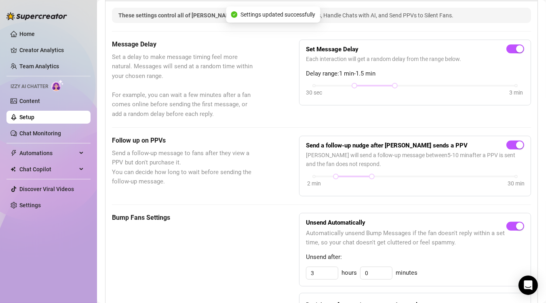
scroll to position [0, 0]
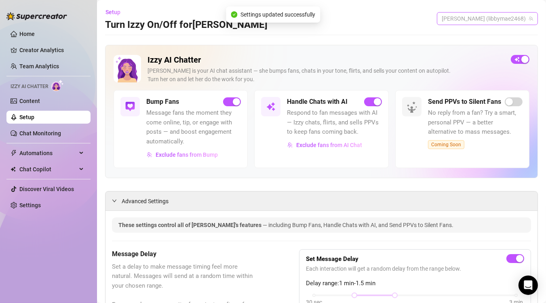
click at [398, 18] on span "[PERSON_NAME] (libbymae2468)" at bounding box center [487, 19] width 91 height 12
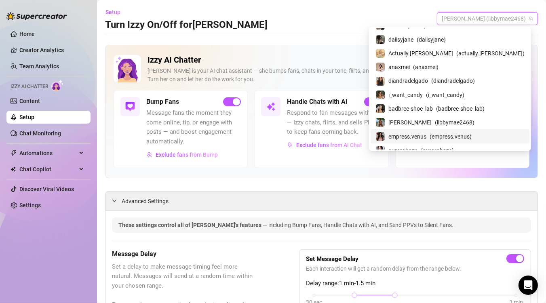
click at [398, 137] on span "empress.venus" at bounding box center [408, 136] width 38 height 9
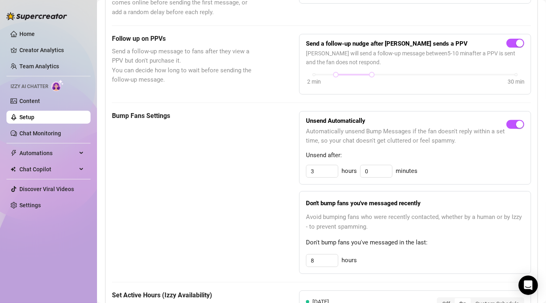
scroll to position [312, 0]
click at [332, 218] on input "8" at bounding box center [323, 260] width 32 height 12
type input "3"
click at [241, 218] on div "Bump Fans Settings" at bounding box center [185, 192] width 147 height 163
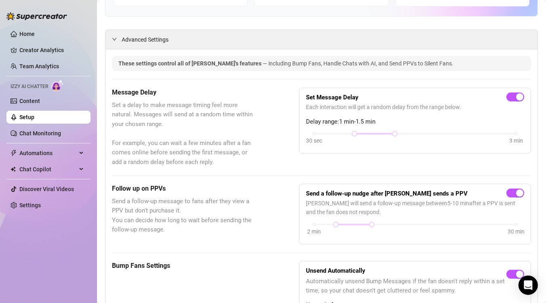
scroll to position [0, 0]
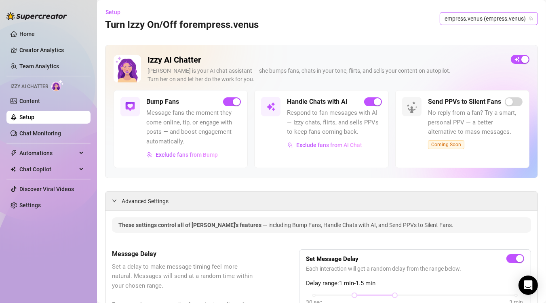
click at [398, 17] on span "empress.venus (empress.venus)" at bounding box center [489, 19] width 89 height 12
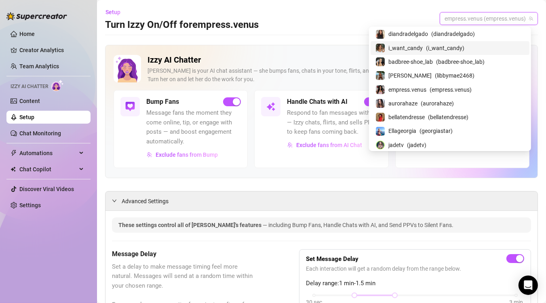
scroll to position [160, 0]
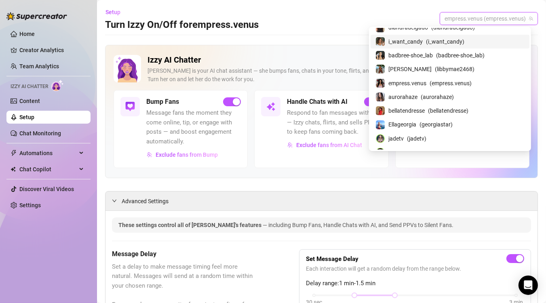
click at [398, 101] on span "( aurorahaze )" at bounding box center [437, 97] width 33 height 9
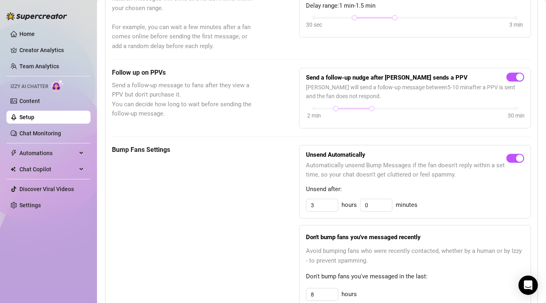
scroll to position [306, 0]
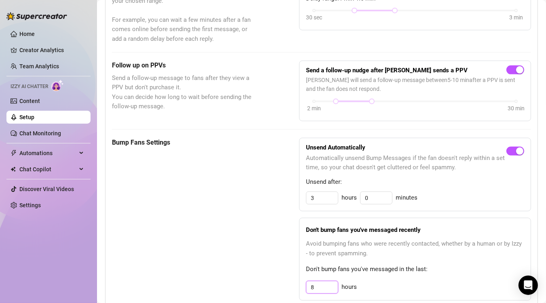
click at [319, 204] on input "8" at bounding box center [323, 198] width 32 height 12
type input "3"
click at [258, 218] on div "Bump Fans Settings Unsend Automatically Automatically unsend Bump Messages if t…" at bounding box center [321, 219] width 419 height 163
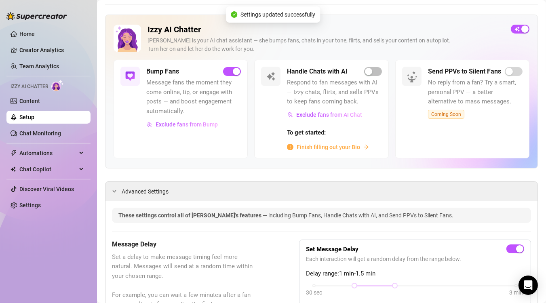
scroll to position [0, 0]
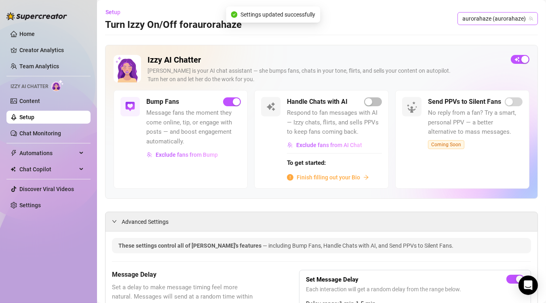
click at [398, 19] on span "aurorahaze (aurorahaze)" at bounding box center [498, 19] width 71 height 12
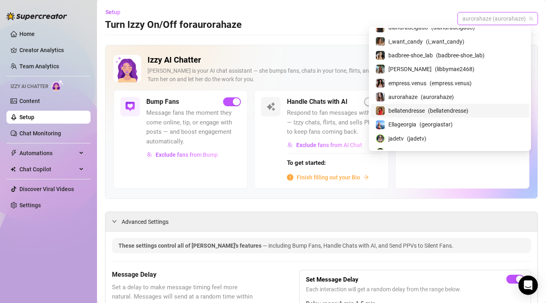
click at [398, 107] on span "bellatendresse" at bounding box center [407, 110] width 36 height 9
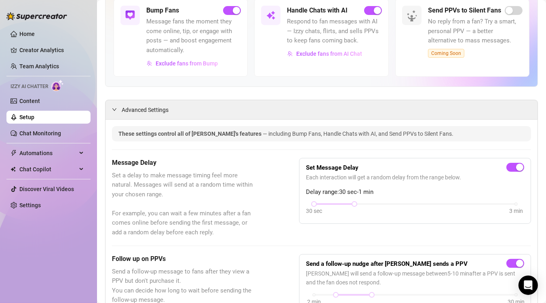
scroll to position [345, 0]
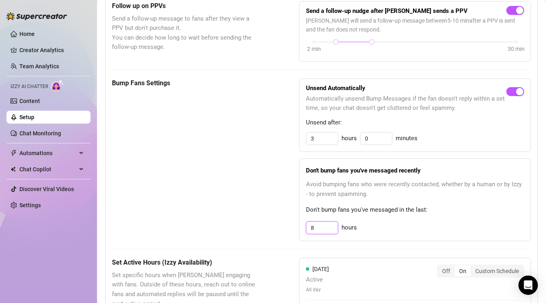
click at [323, 145] on input "8" at bounding box center [323, 139] width 32 height 12
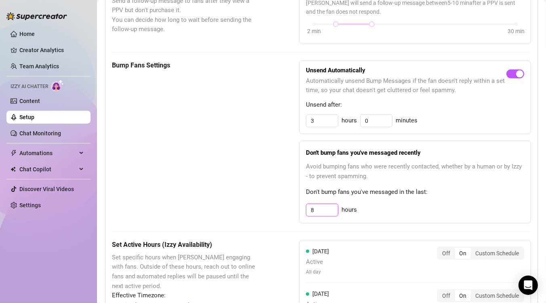
click at [313, 208] on input "8" at bounding box center [323, 210] width 32 height 12
type input "3"
click at [247, 182] on div "Bump Fans Settings" at bounding box center [185, 142] width 147 height 163
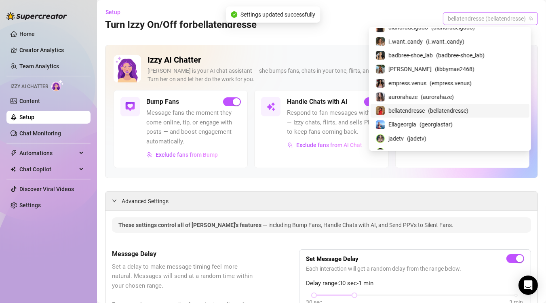
click at [398, 19] on span "bellatendresse (bellatendresse)" at bounding box center [490, 19] width 85 height 12
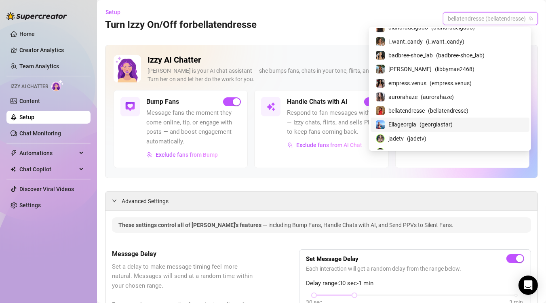
click at [398, 123] on span "Ellageorgia" at bounding box center [403, 124] width 28 height 9
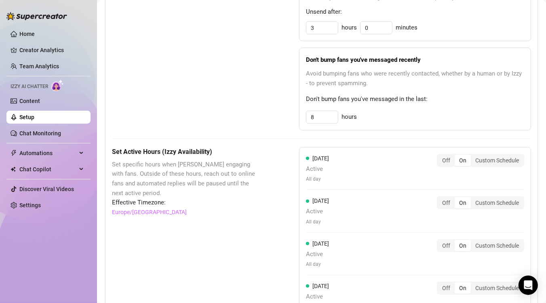
scroll to position [455, 0]
click at [323, 116] on input "8" at bounding box center [323, 118] width 32 height 12
type input "3"
click at [249, 76] on div "Bump Fans Settings" at bounding box center [185, 49] width 147 height 163
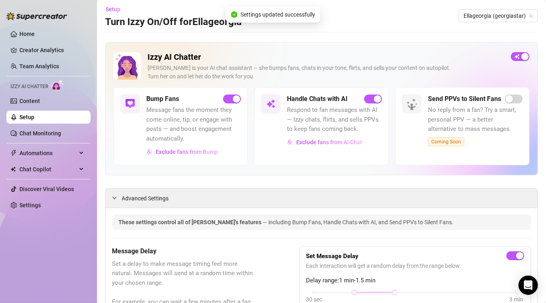
scroll to position [0, 0]
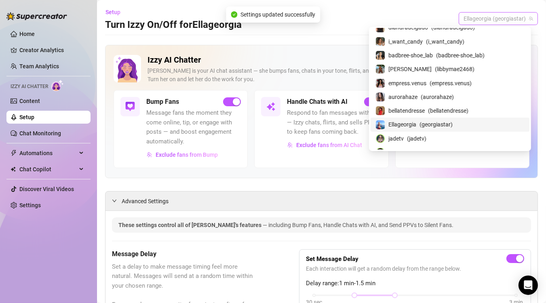
click at [398, 17] on span "Ellageorgia (georgiastar)" at bounding box center [499, 19] width 70 height 12
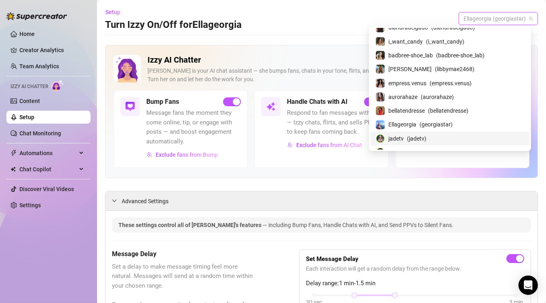
click at [398, 139] on span "jadetv" at bounding box center [396, 138] width 15 height 9
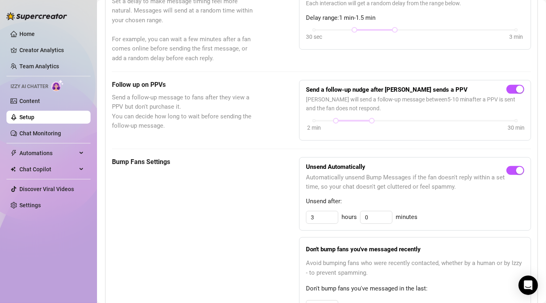
scroll to position [346, 0]
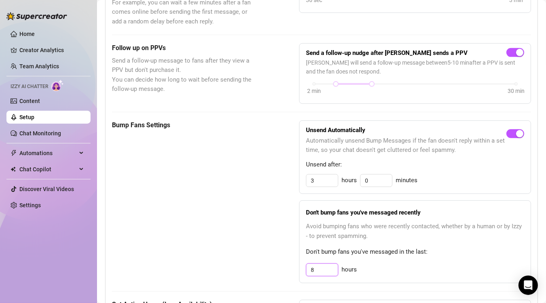
click at [315, 218] on input "8" at bounding box center [323, 270] width 32 height 12
type input "3"
click at [257, 191] on div "Bump Fans Settings Unsend Automatically Automatically unsend Bump Messages if t…" at bounding box center [321, 202] width 419 height 163
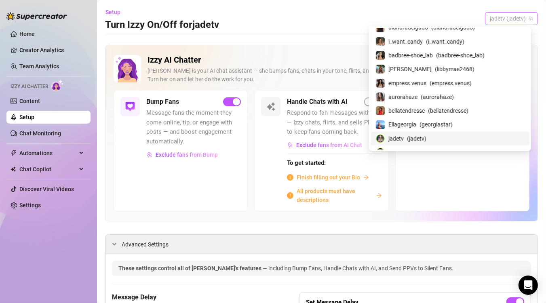
click at [398, 21] on span "jadetv (jadetv)" at bounding box center [511, 19] width 43 height 12
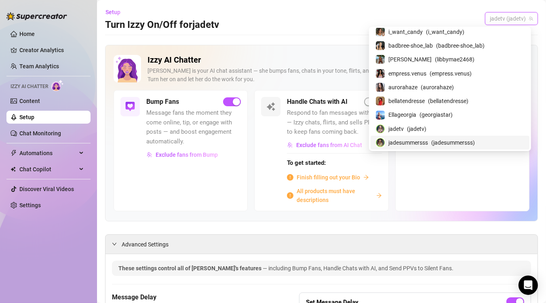
click at [398, 141] on span "jadesummersss" at bounding box center [409, 142] width 40 height 9
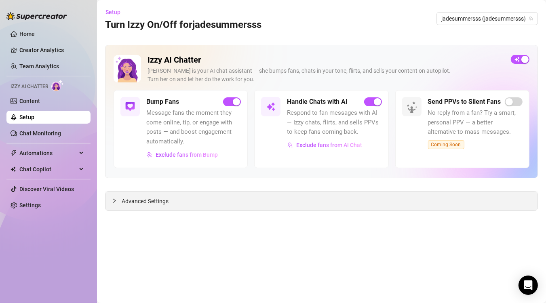
click at [144, 201] on span "Advanced Settings" at bounding box center [145, 201] width 47 height 9
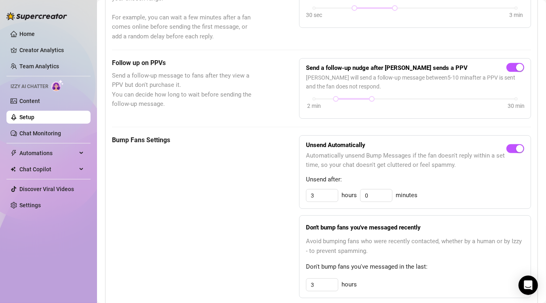
scroll to position [289, 0]
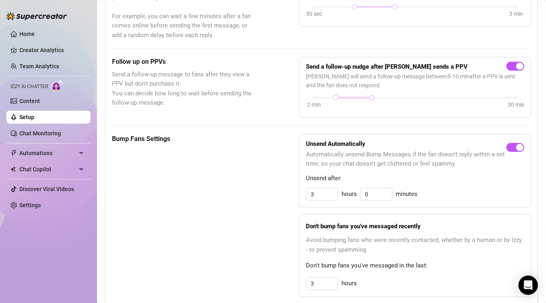
click at [284, 218] on div "Bump Fans Settings Unsend Automatically Automatically unsend Bump Messages if t…" at bounding box center [321, 215] width 419 height 163
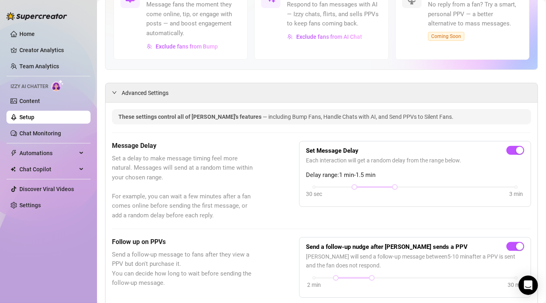
scroll to position [0, 0]
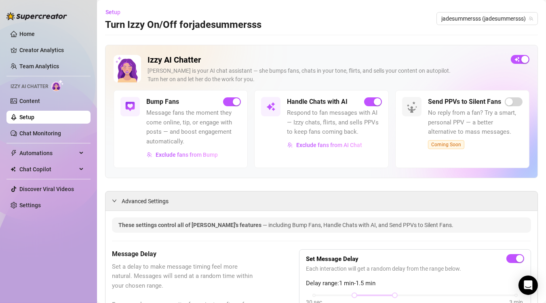
click at [34, 118] on link "Setup" at bounding box center [26, 117] width 15 height 6
